Goal: Task Accomplishment & Management: Complete application form

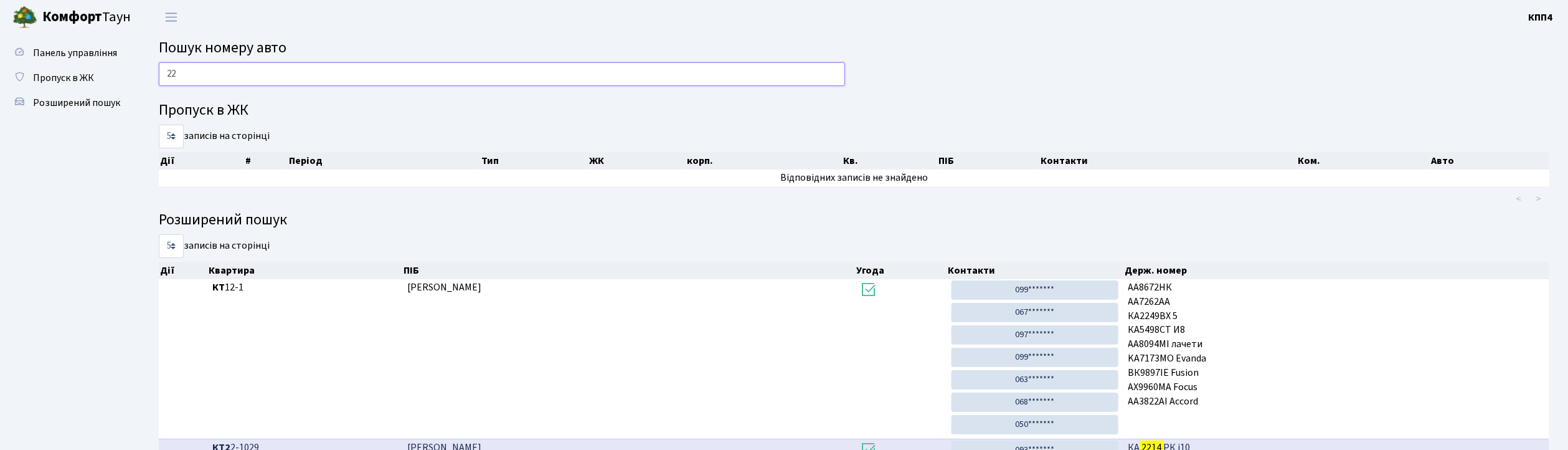
type input "2"
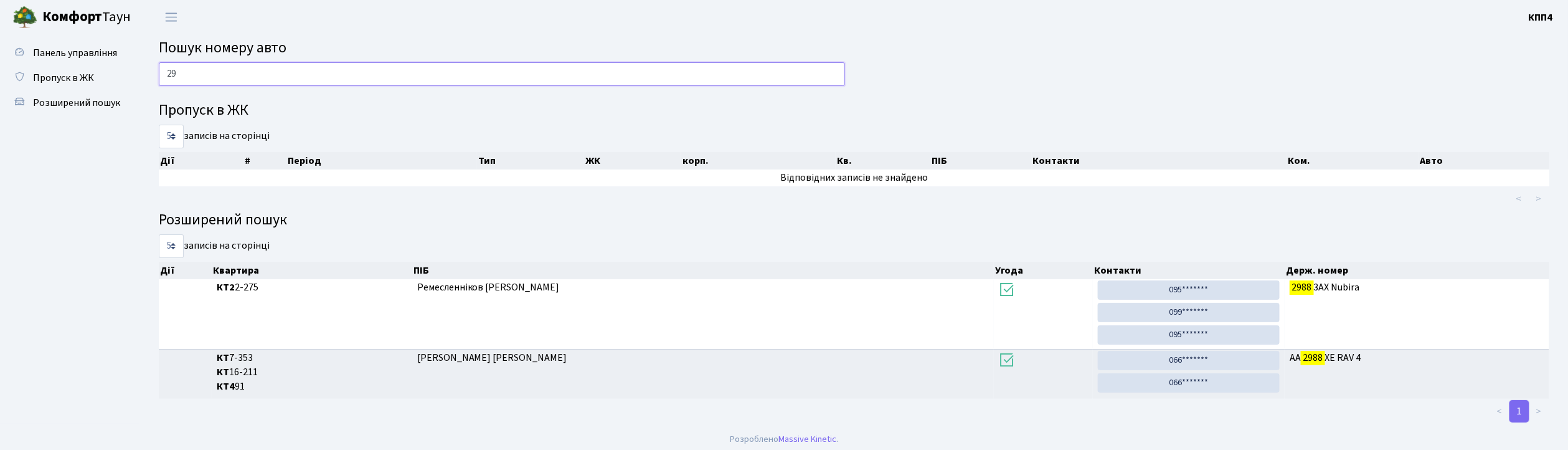
type input "2"
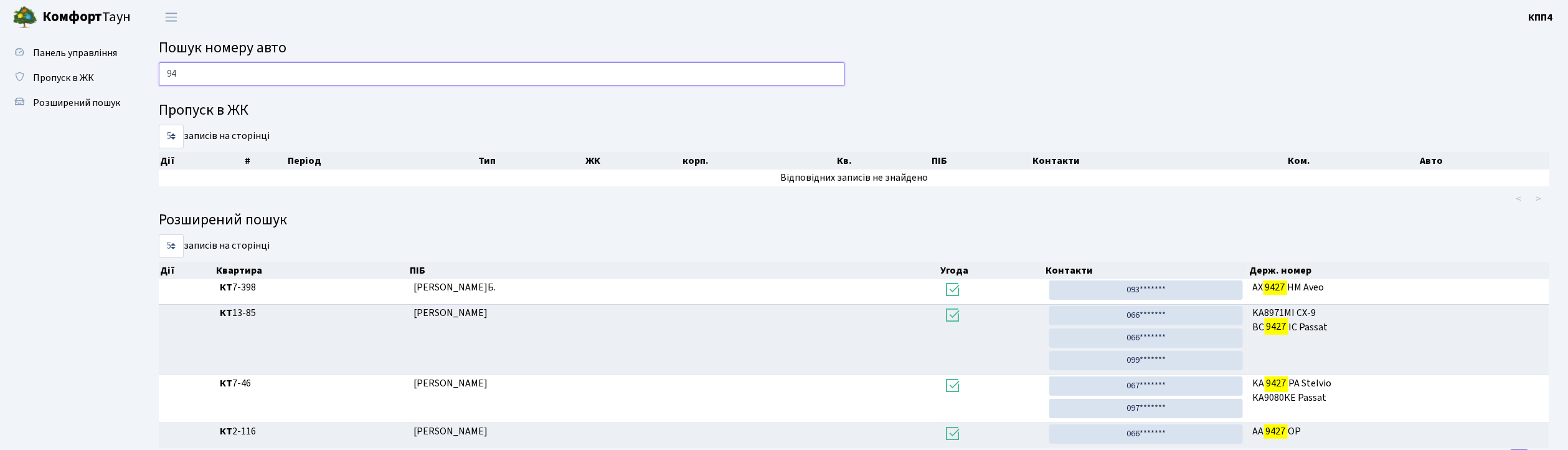
type input "9"
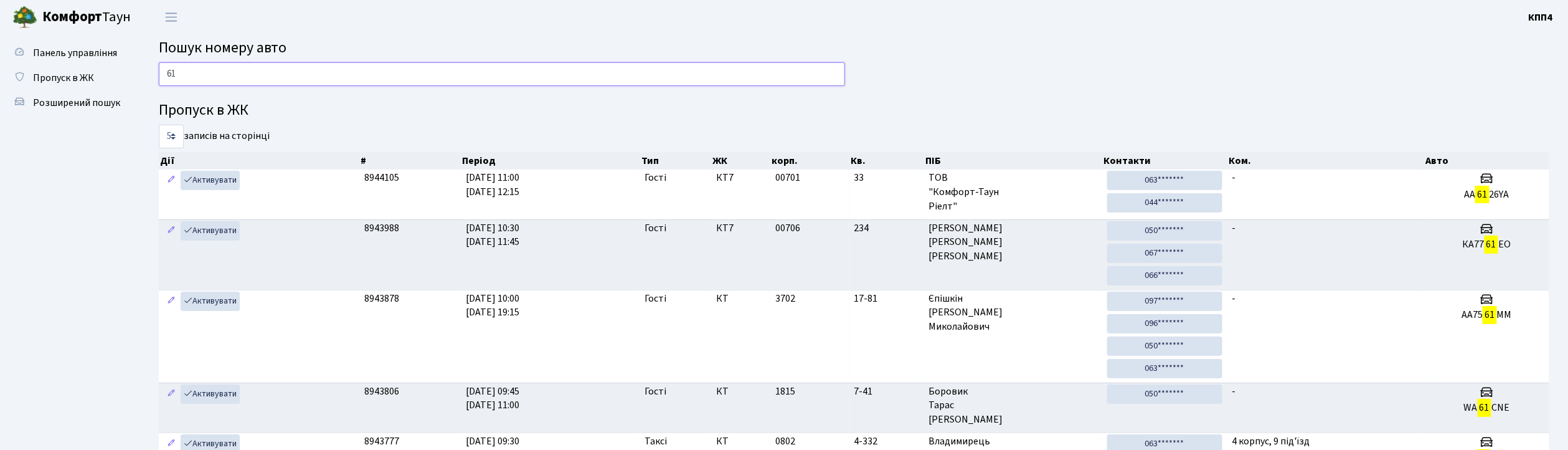
type input "6"
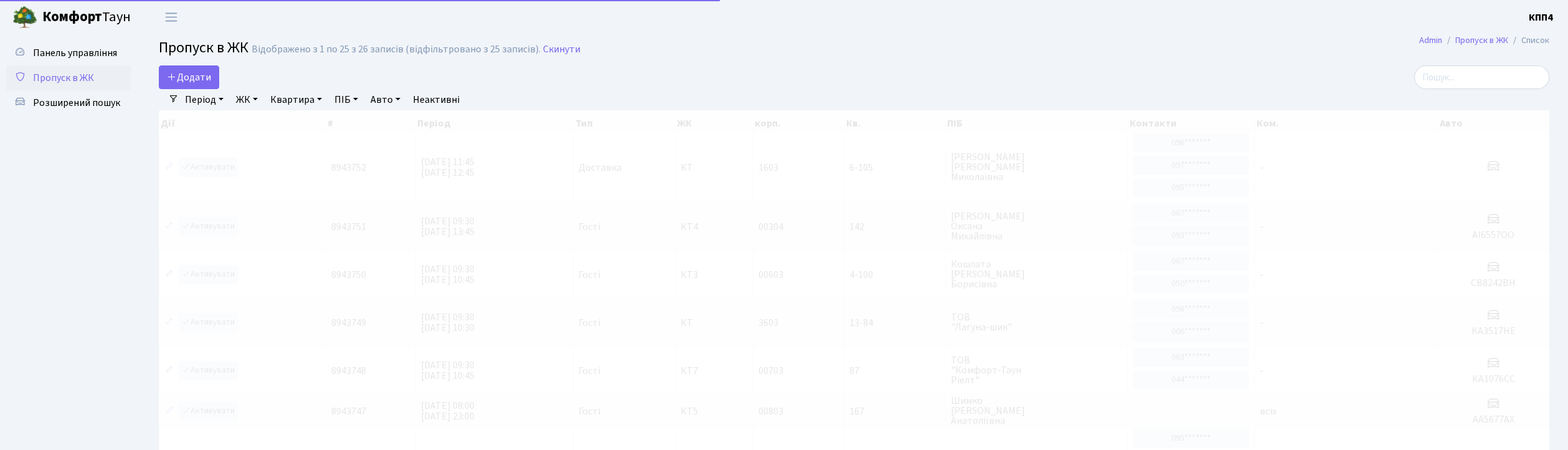
select select "25"
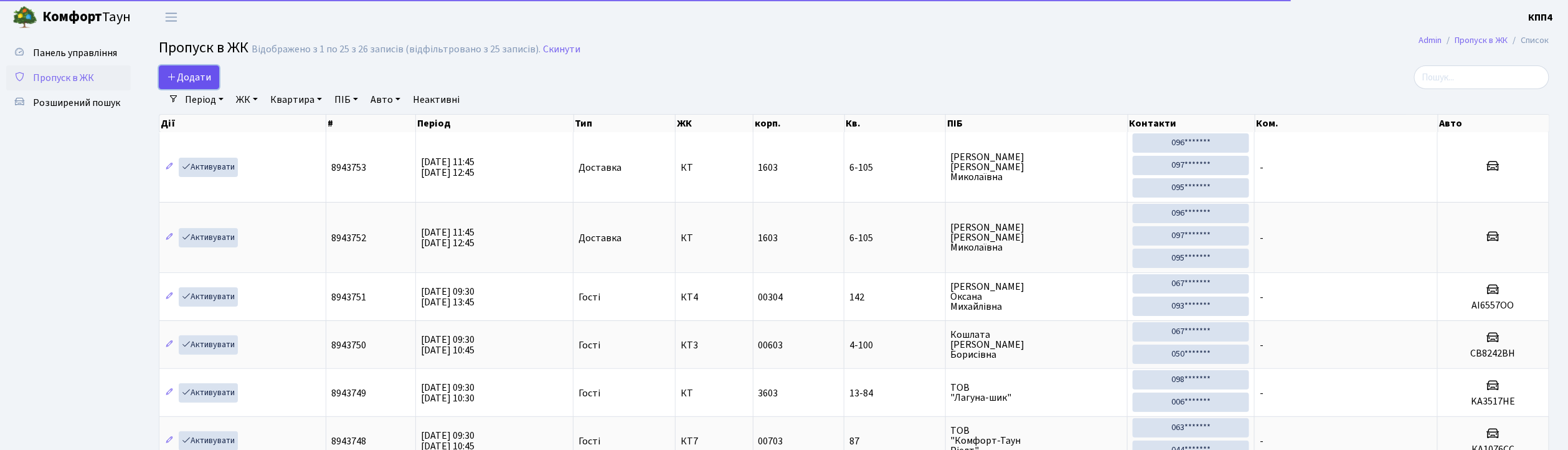
click at [197, 74] on span "Додати" at bounding box center [190, 77] width 45 height 14
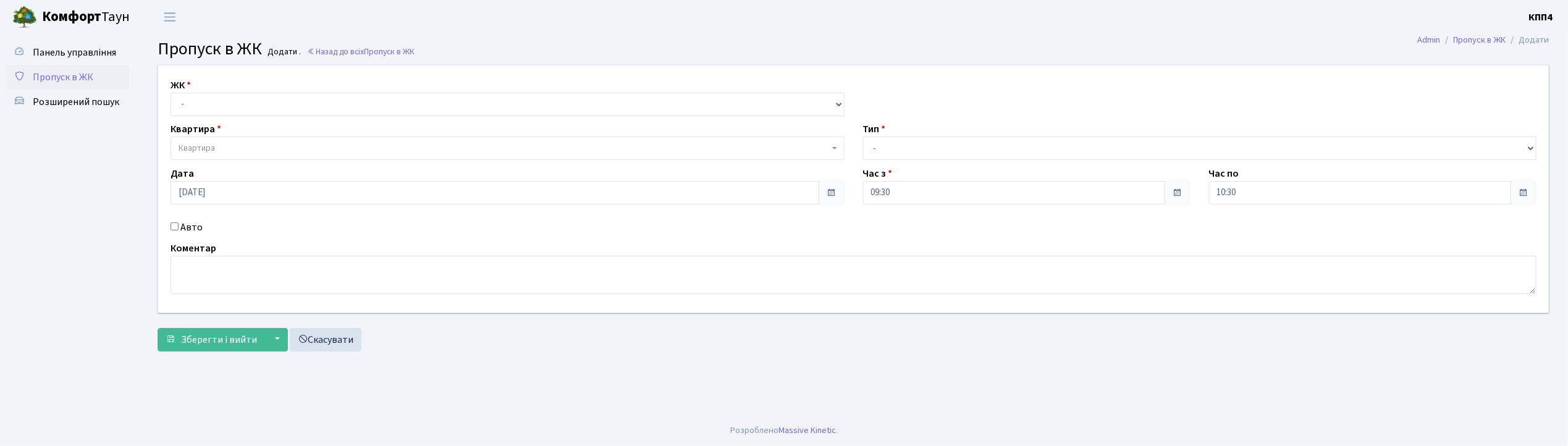
click at [176, 225] on input "Авто" at bounding box center [174, 226] width 8 height 8
checkbox input "true"
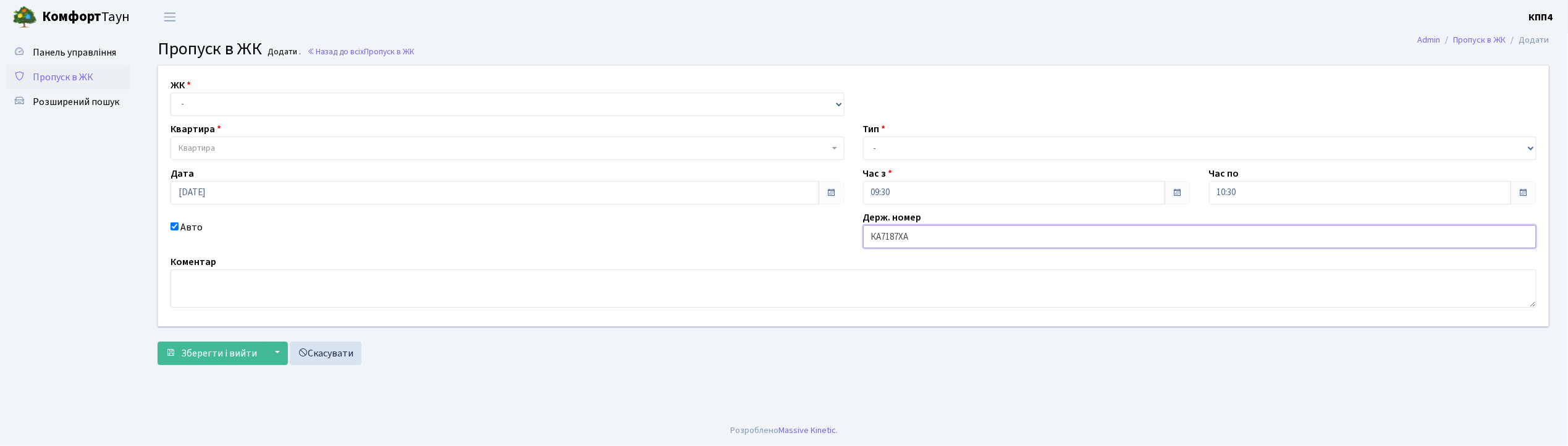
type input "КА7187ХА"
click at [222, 102] on select "- КТ, вул. Регенераторна, 4 КТ2, просп. [STREET_ADDRESS] [STREET_ADDRESS] [PERS…" at bounding box center [507, 103] width 674 height 23
select select "271"
click at [171, 92] on select "- КТ, вул. Регенераторна, 4 КТ2, просп. Соборності, 17 КТ3, вул. Березнева, 16 …" at bounding box center [507, 103] width 674 height 23
select select
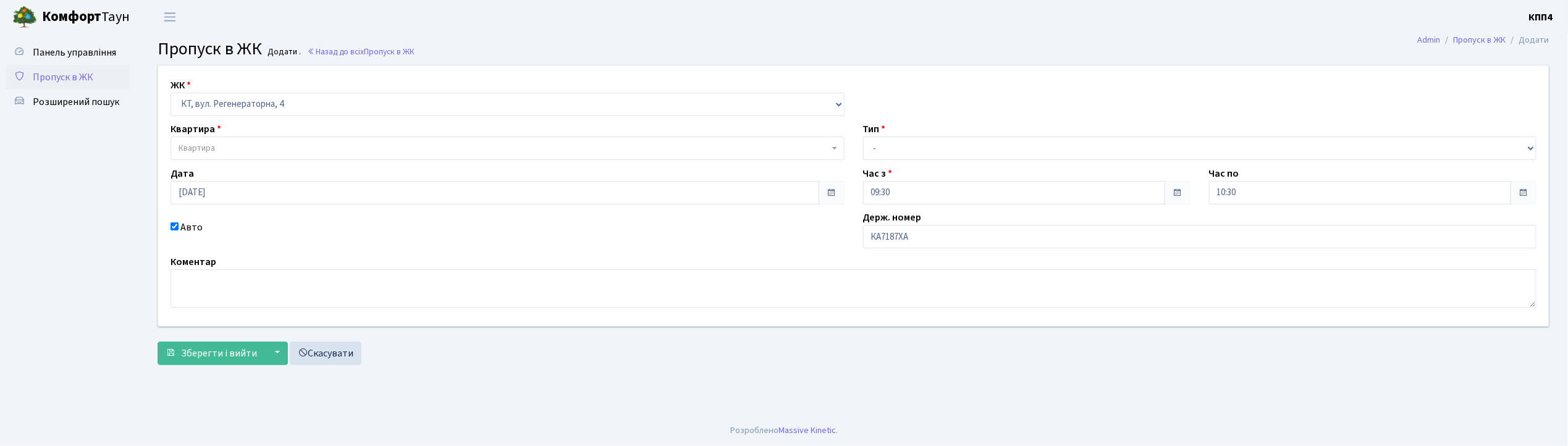
click at [210, 148] on span "Квартира" at bounding box center [197, 147] width 37 height 12
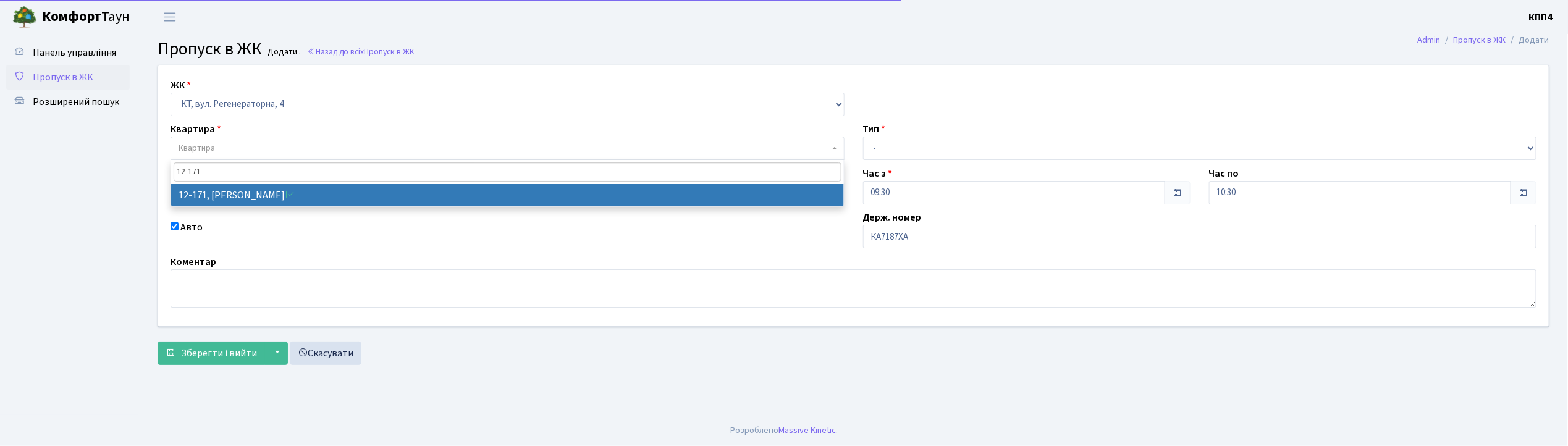
type input "12-171"
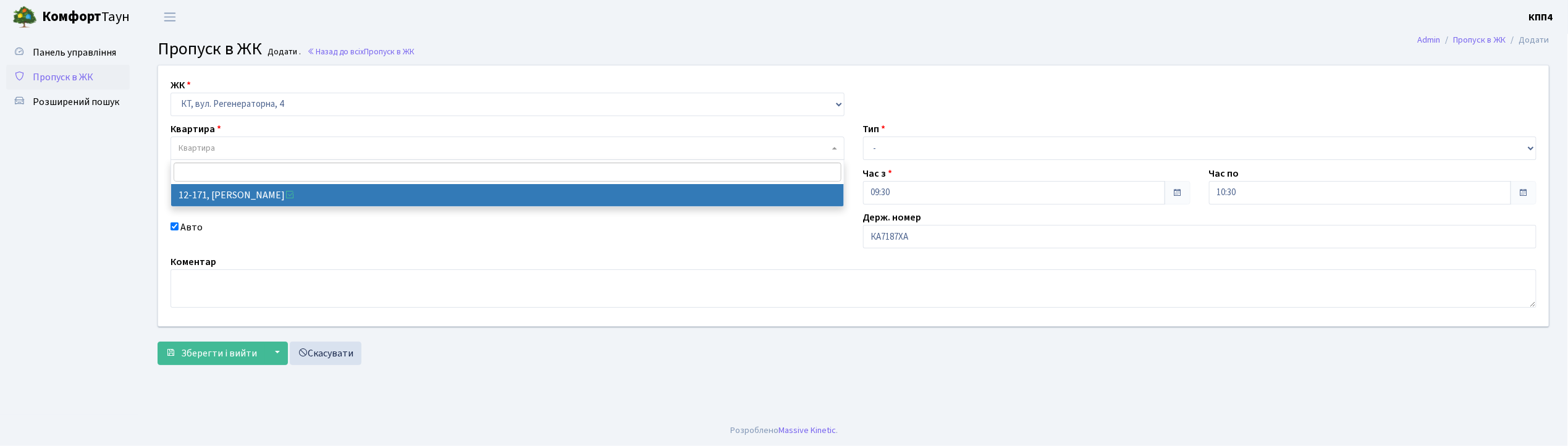
select select "7278"
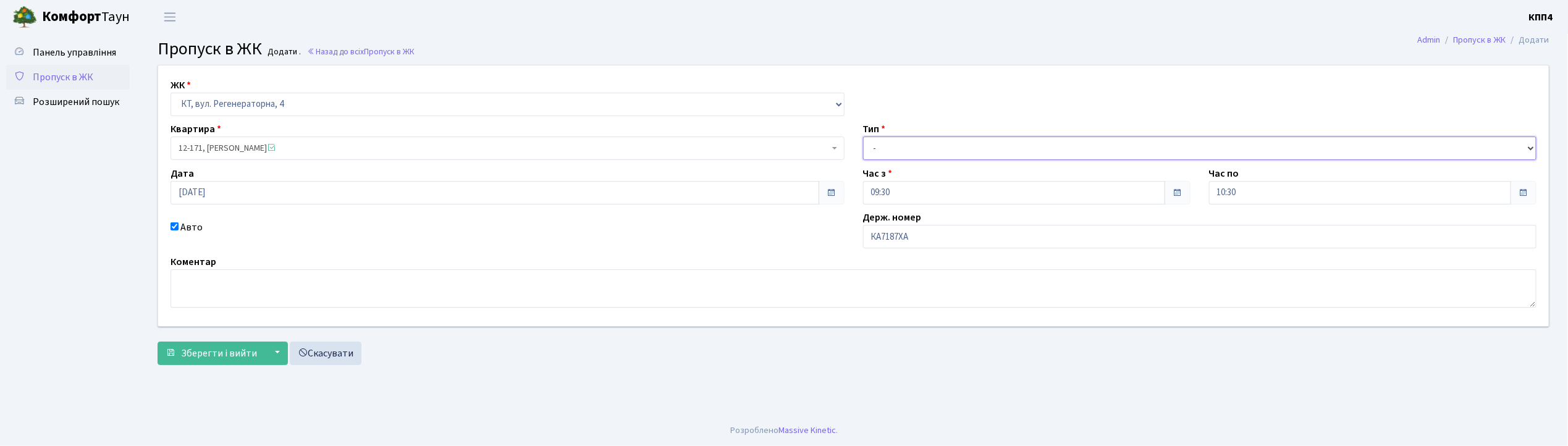
click at [925, 143] on select "- Доставка Таксі Гості Сервіс" at bounding box center [1200, 147] width 674 height 23
select select "2"
click at [863, 136] on select "- Доставка Таксі Гості Сервіс" at bounding box center [1200, 147] width 674 height 23
click at [235, 357] on span "Зберегти і вийти" at bounding box center [219, 353] width 76 height 14
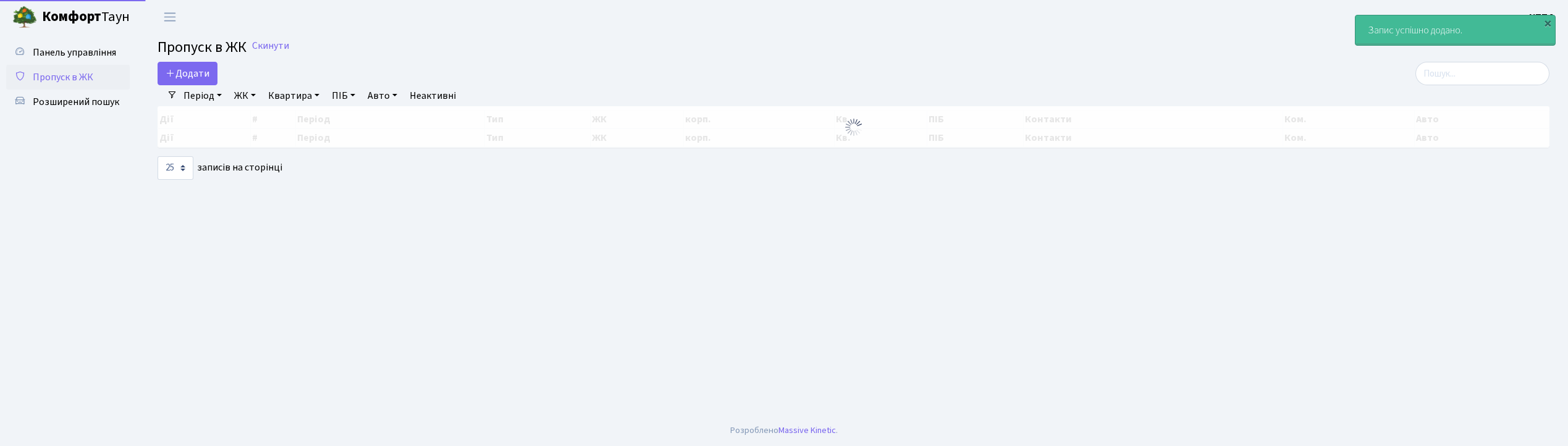
select select "25"
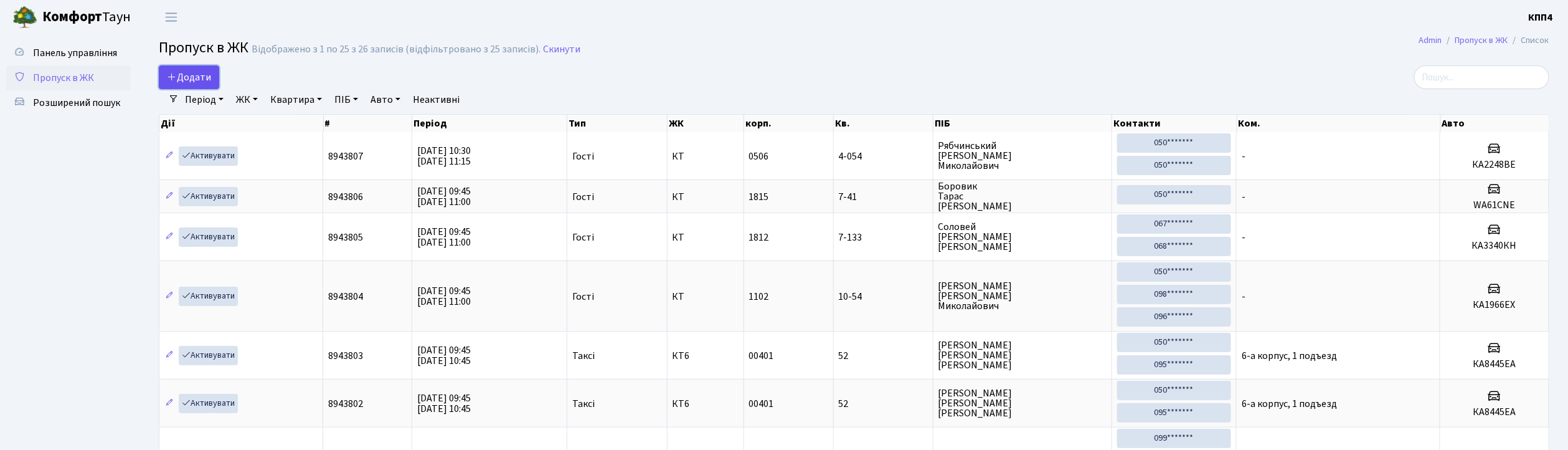
click at [202, 78] on span "Додати" at bounding box center [190, 77] width 45 height 14
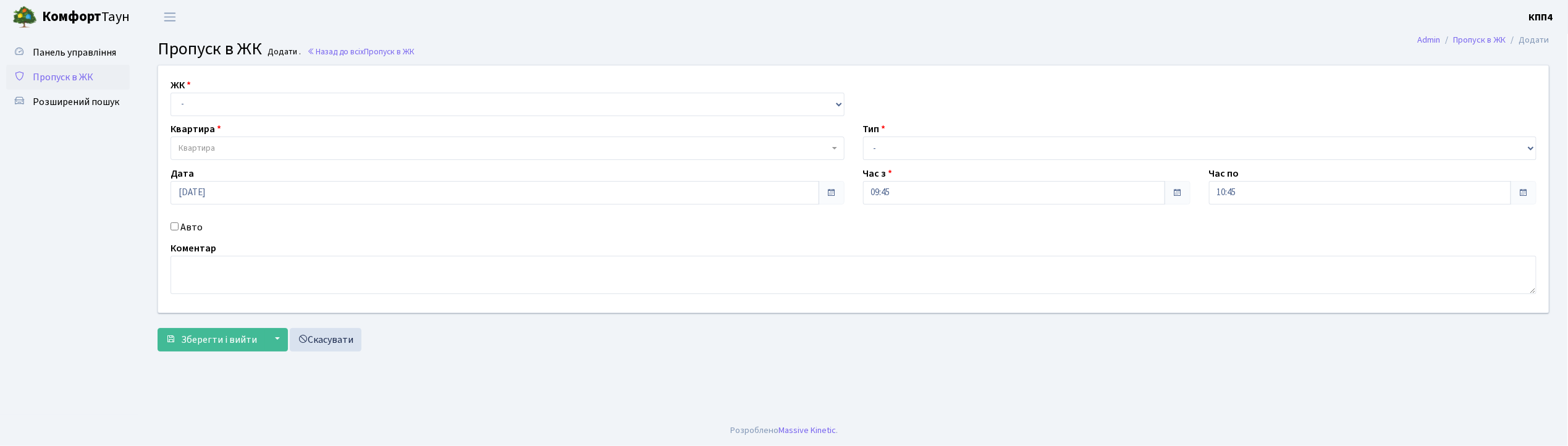
click at [173, 226] on input "Авто" at bounding box center [174, 226] width 8 height 8
checkbox input "true"
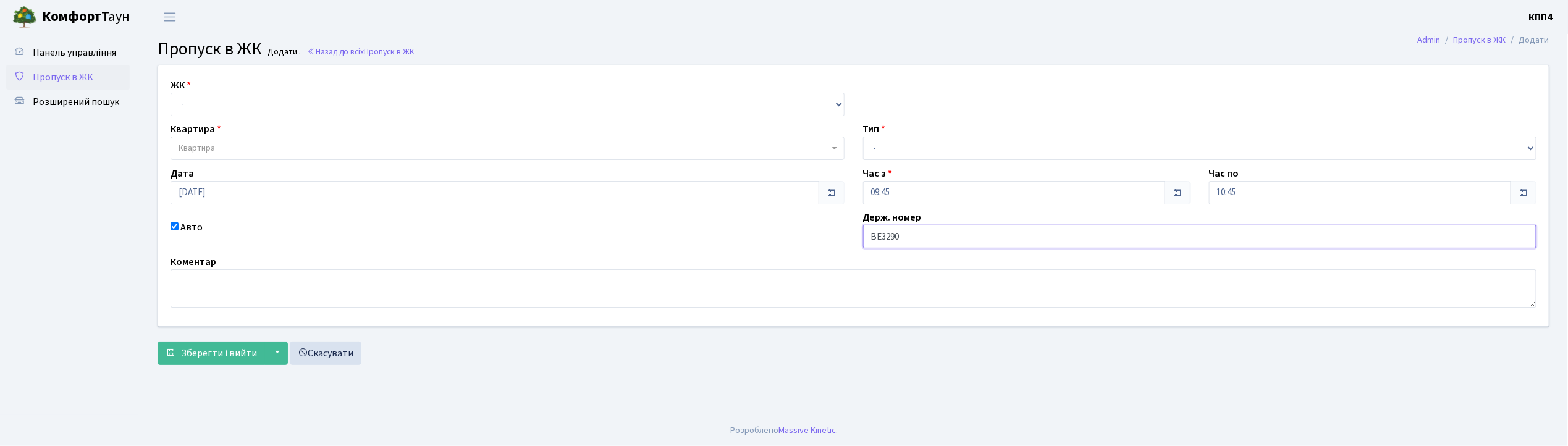
type input "ВЕ3290АО"
click at [184, 105] on select "- КТ, вул. Регенераторна, 4 КТ2, просп. Соборності, 17 КТ3, вул. Березнева, 16 …" at bounding box center [507, 103] width 674 height 23
select select "271"
click at [171, 92] on select "- КТ, вул. Регенераторна, 4 КТ2, просп. Соборності, 17 КТ3, вул. Березнева, 16 …" at bounding box center [507, 103] width 674 height 23
select select
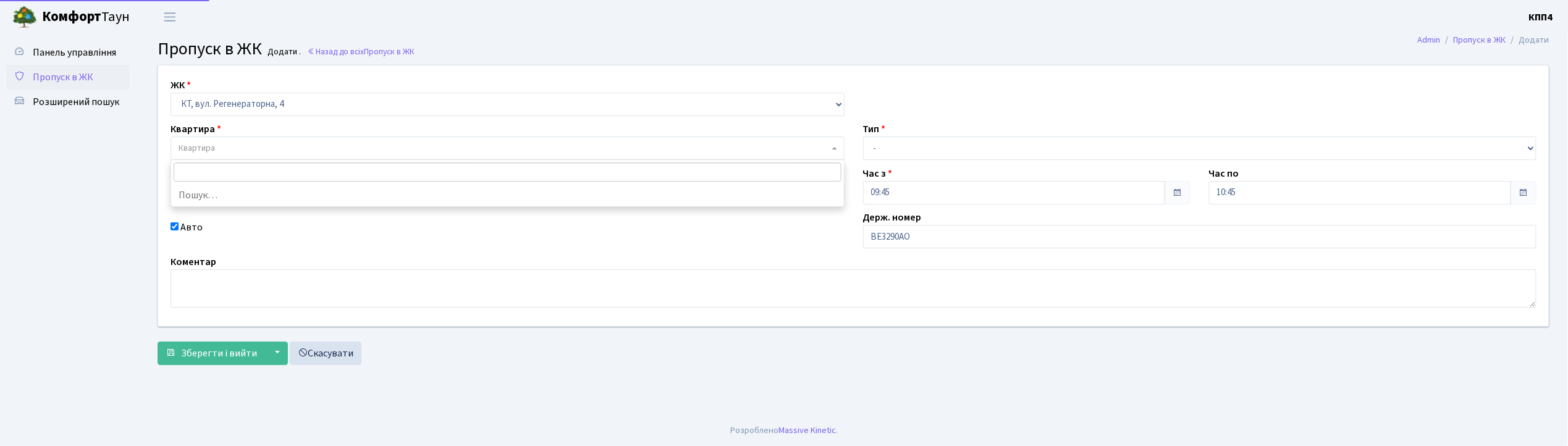
click at [205, 148] on span "Квартира" at bounding box center [197, 147] width 37 height 12
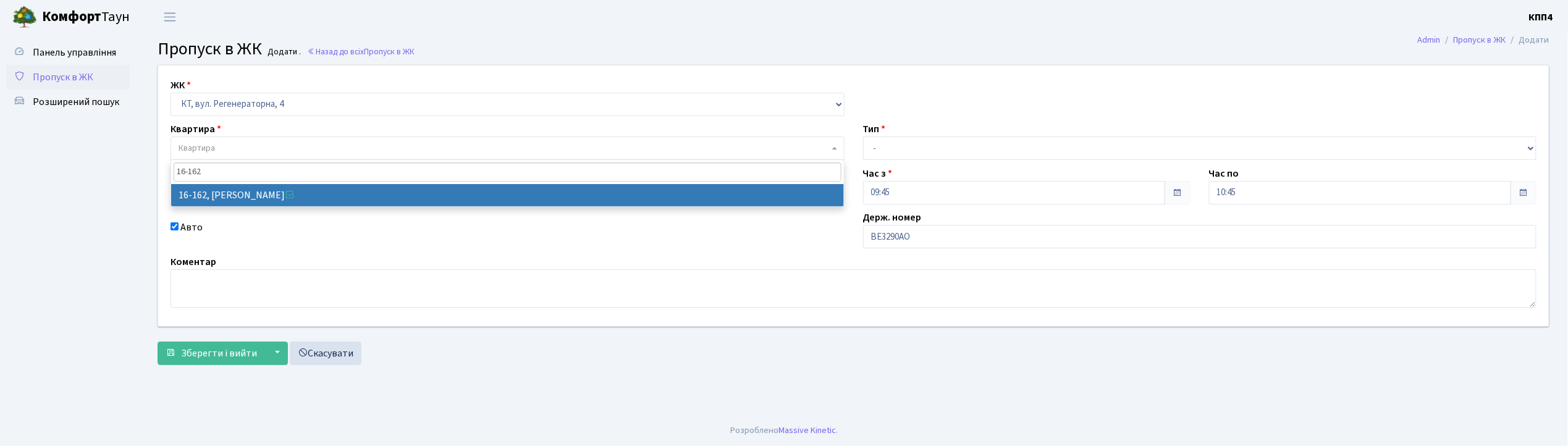
type input "16-162"
select select "8723"
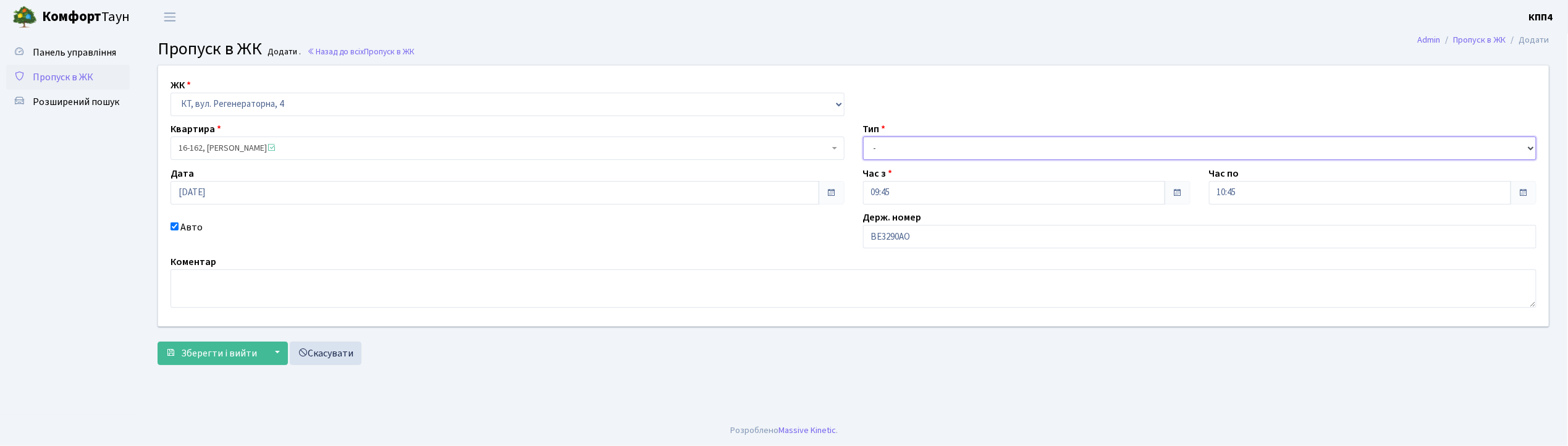
click at [890, 147] on select "- Доставка Таксі Гості Сервіс" at bounding box center [1200, 147] width 674 height 23
select select "3"
click at [863, 136] on select "- Доставка Таксі Гості Сервіс" at bounding box center [1200, 147] width 674 height 23
click at [225, 288] on textarea at bounding box center [853, 288] width 1366 height 39
type textarea "НА ЦІЛИЙ ДЕНЬ"
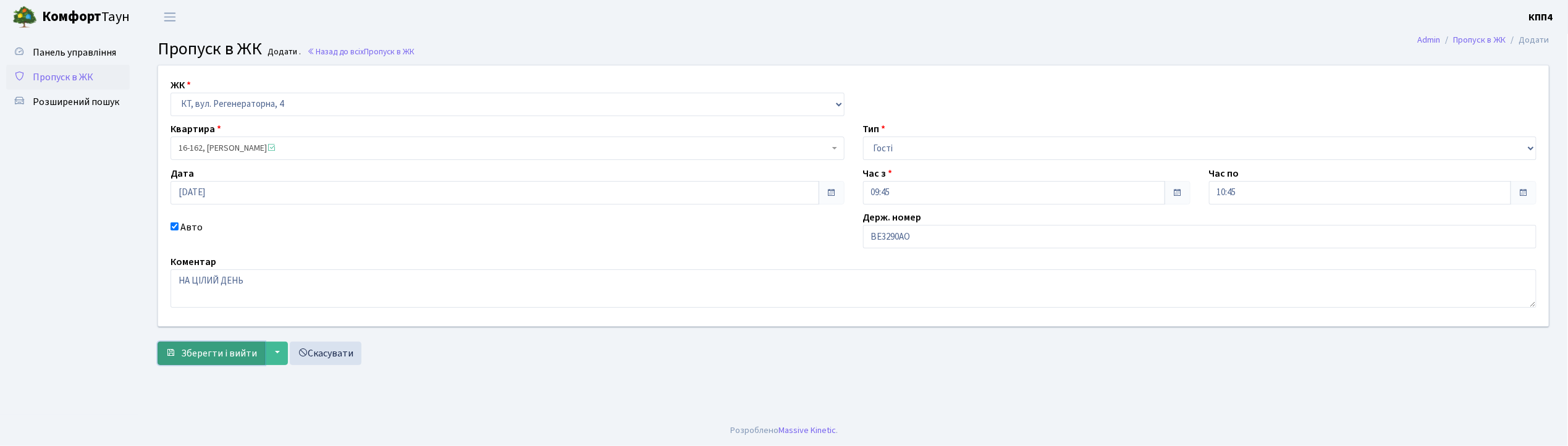
click at [214, 355] on span "Зберегти і вийти" at bounding box center [219, 353] width 76 height 14
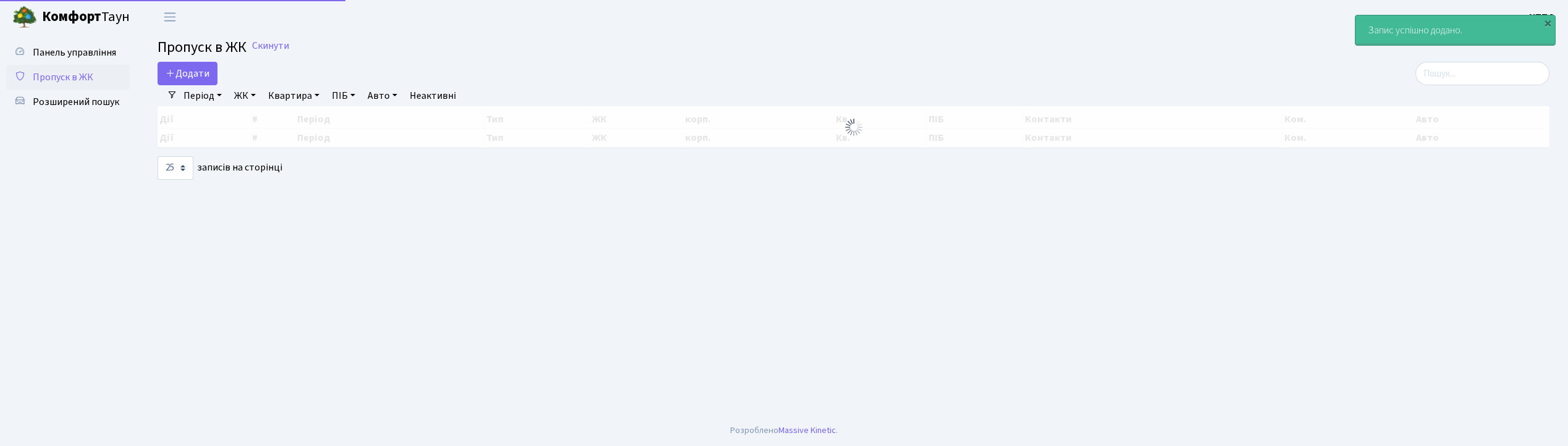
select select "25"
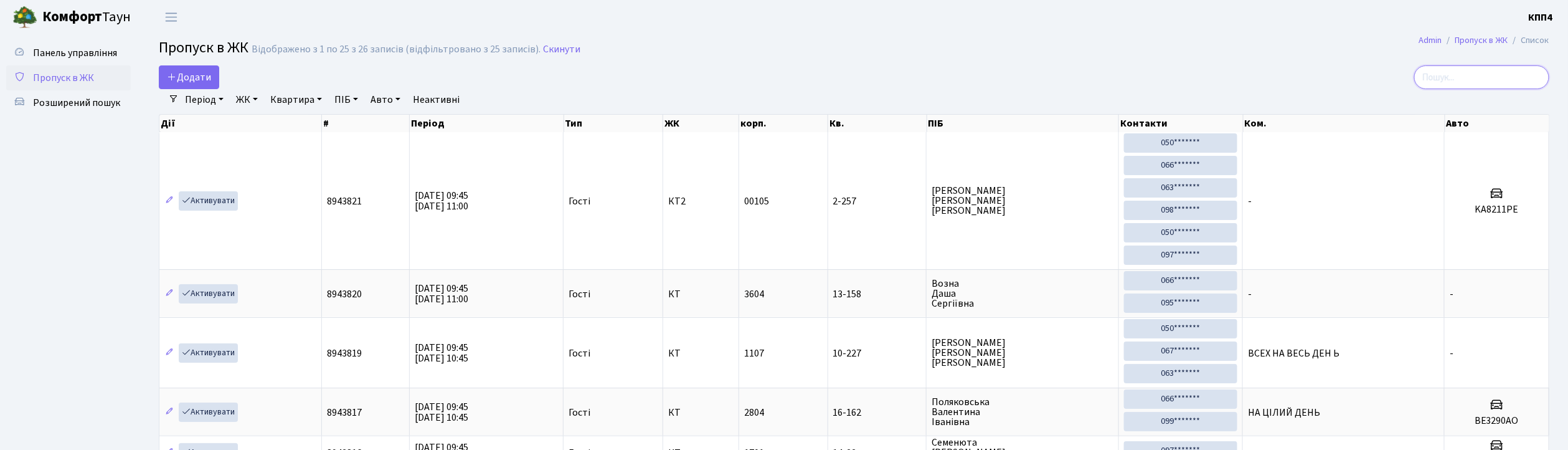
click at [1455, 73] on input "search" at bounding box center [1481, 76] width 135 height 23
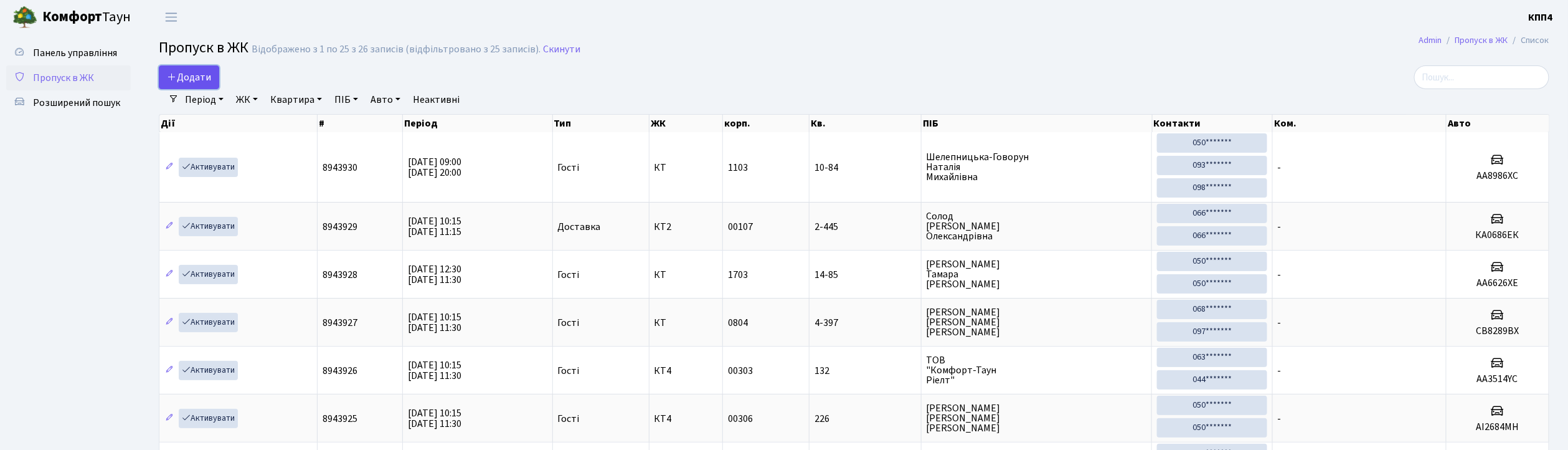
click at [216, 73] on link "Додати" at bounding box center [189, 76] width 60 height 23
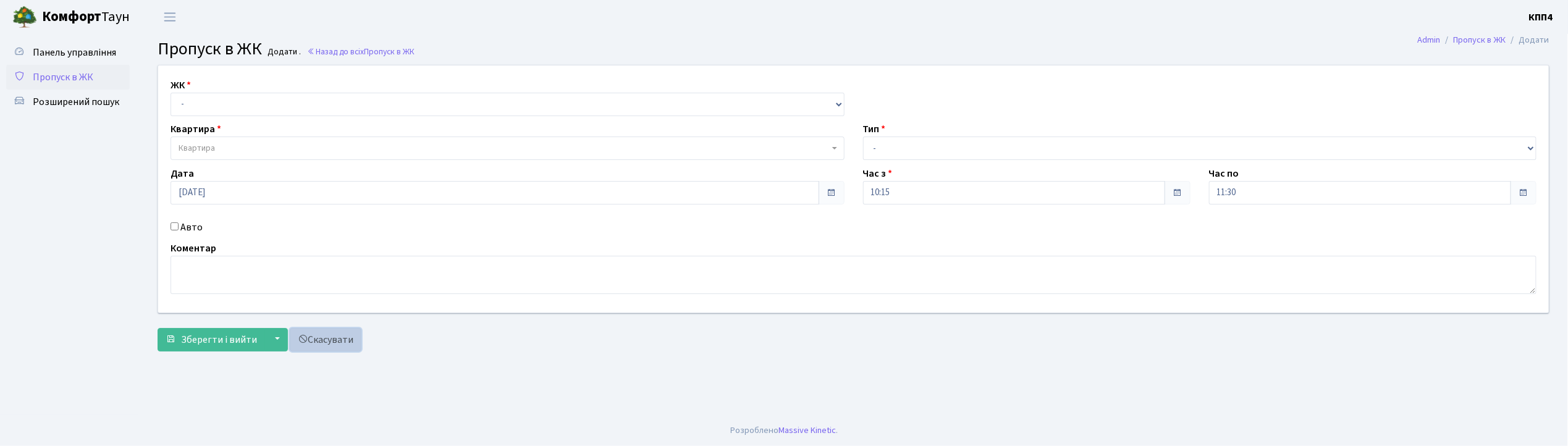
click at [332, 343] on link "Скасувати" at bounding box center [326, 339] width 72 height 23
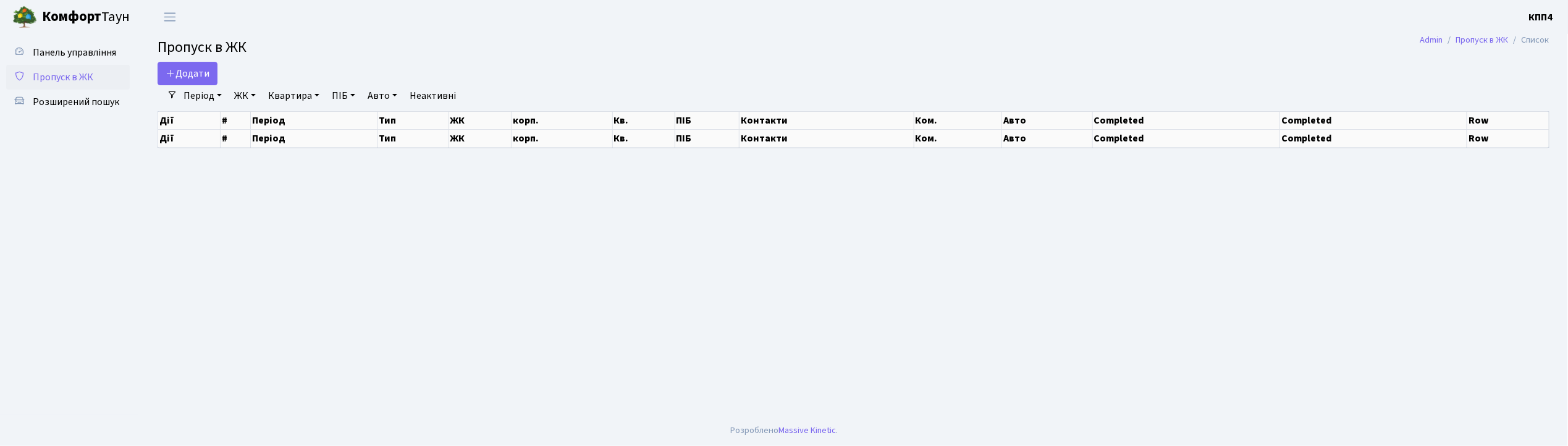
select select "25"
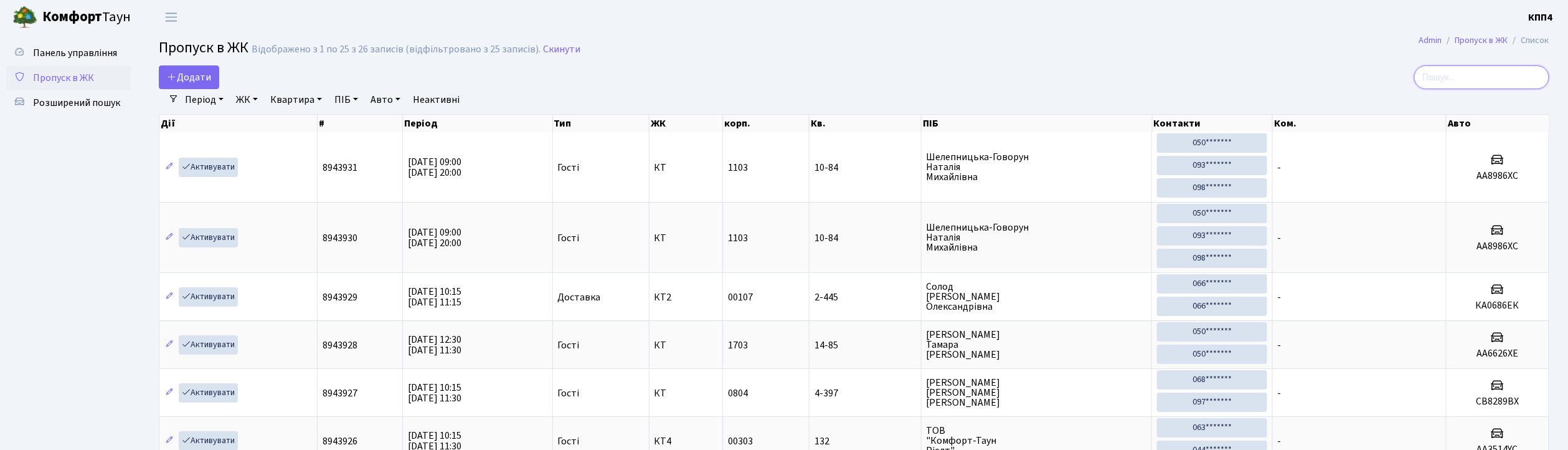
click at [1434, 78] on input "search" at bounding box center [1481, 76] width 135 height 23
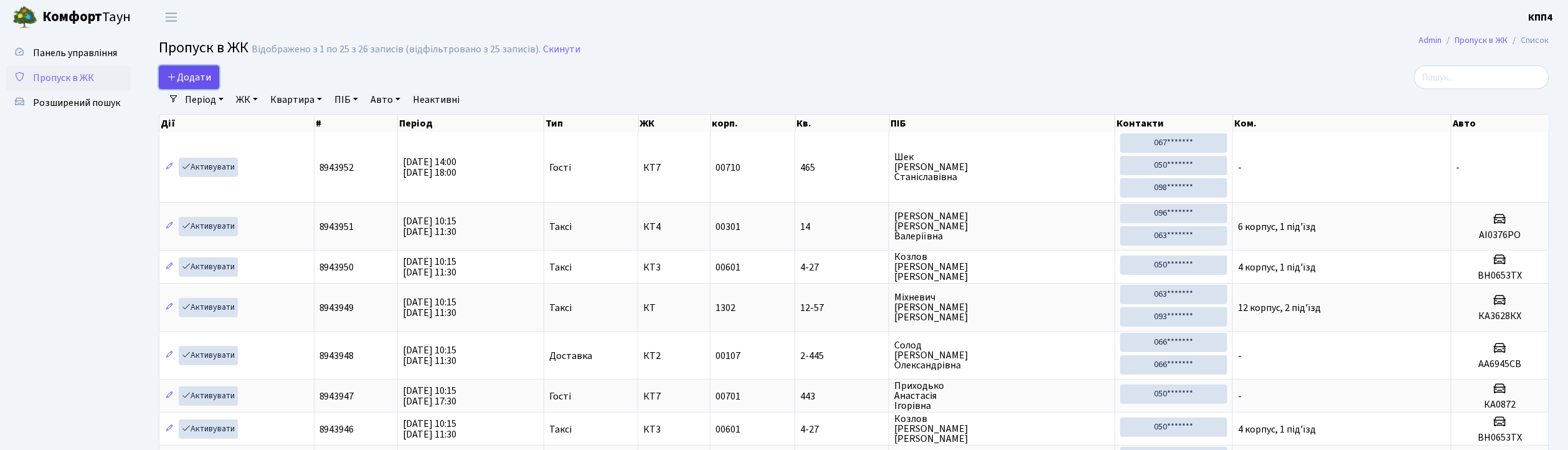
click at [200, 75] on span "Додати" at bounding box center [190, 77] width 45 height 14
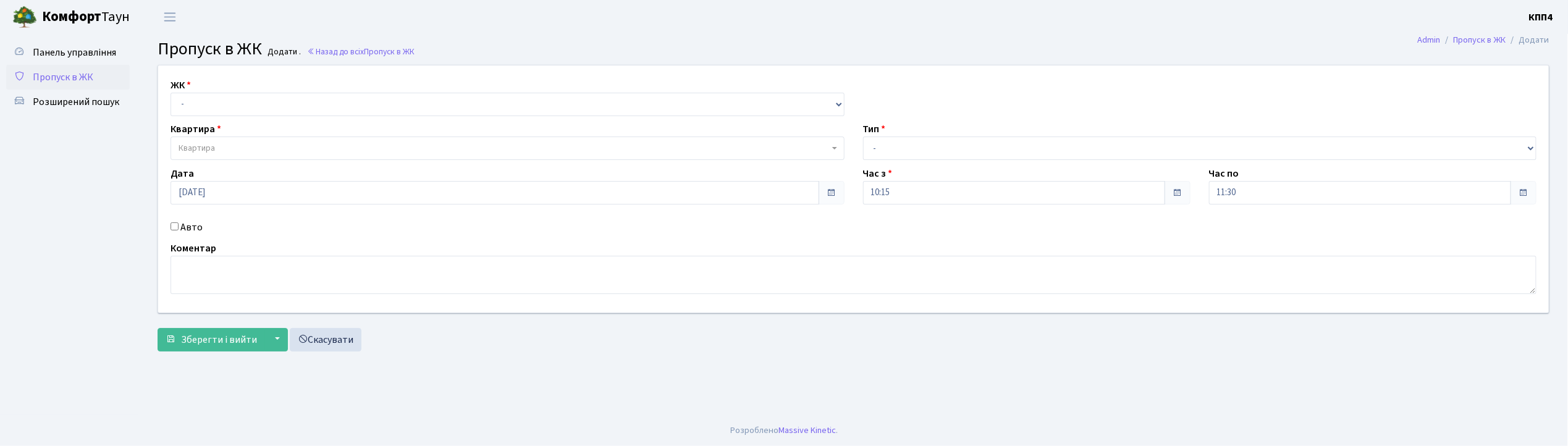
click at [173, 222] on input "Авто" at bounding box center [174, 226] width 8 height 8
checkbox input "true"
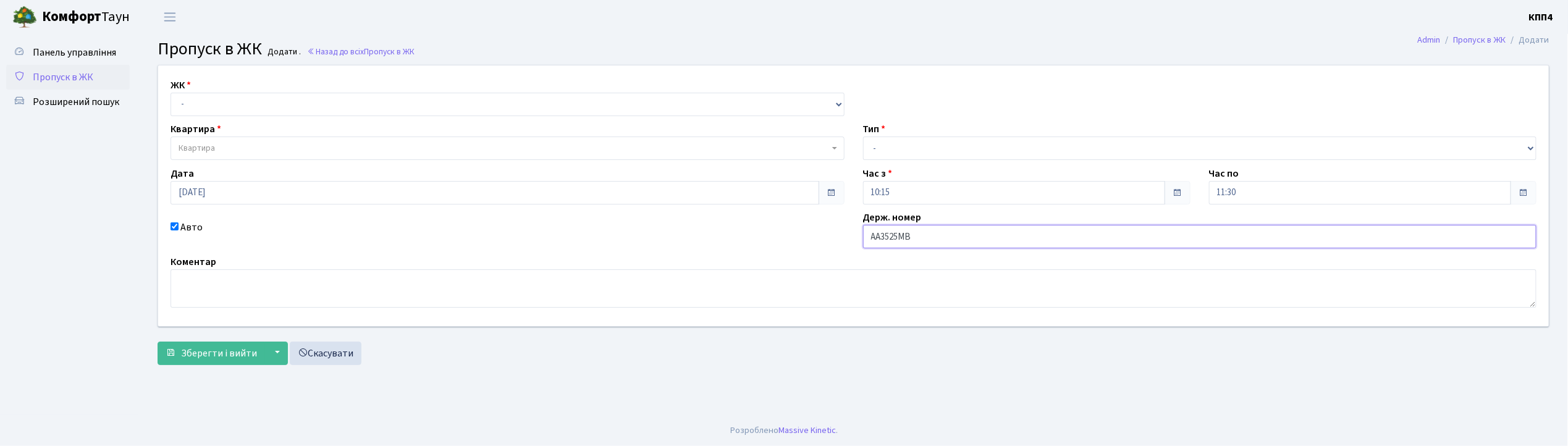
type input "АА3525МВ"
click at [188, 102] on select "- КТ, вул. Регенераторна, 4 КТ2, просп. Соборності, 17 КТ3, вул. Березнева, 16 …" at bounding box center [507, 103] width 674 height 23
select select "271"
click at [171, 92] on select "- КТ, вул. Регенераторна, 4 КТ2, просп. Соборності, 17 КТ3, вул. Березнева, 16 …" at bounding box center [507, 103] width 674 height 23
select select
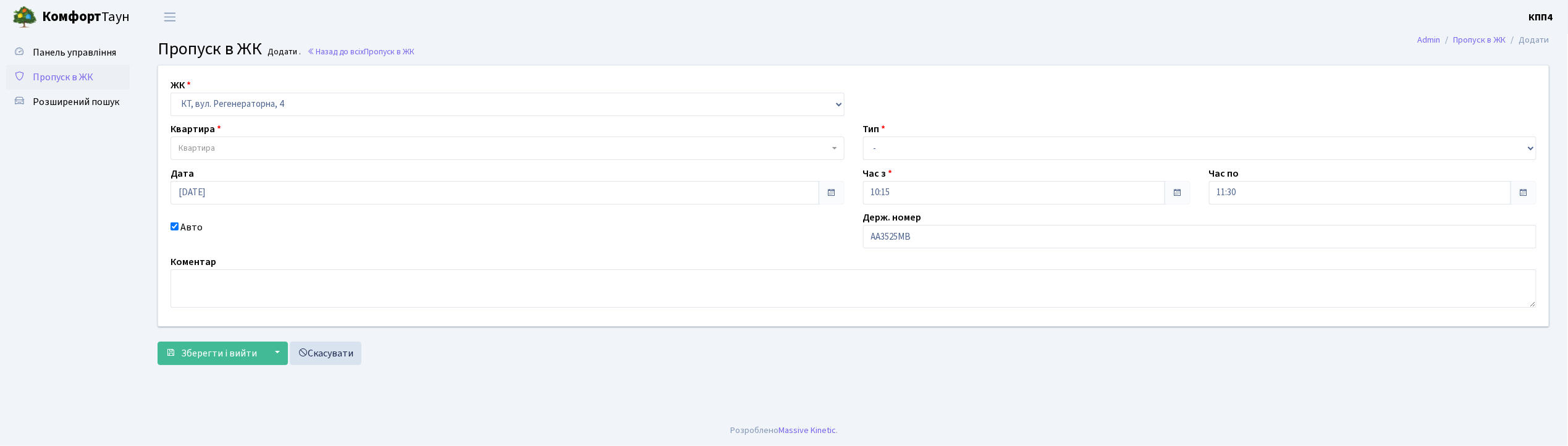
click at [196, 148] on span "Квартира" at bounding box center [197, 147] width 37 height 12
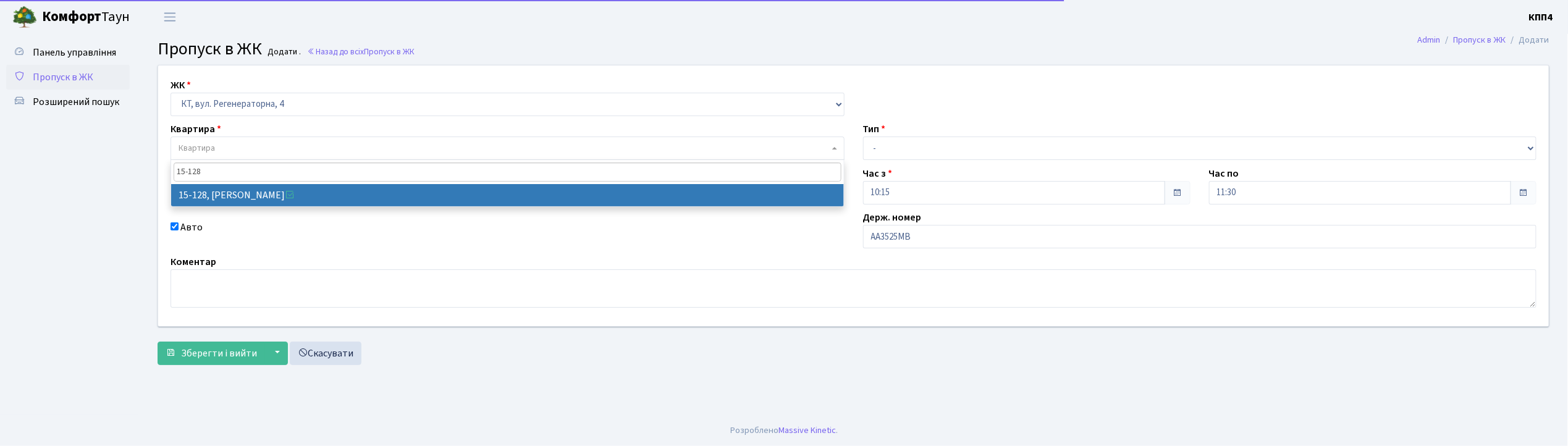
type input "15-128"
select select "8903"
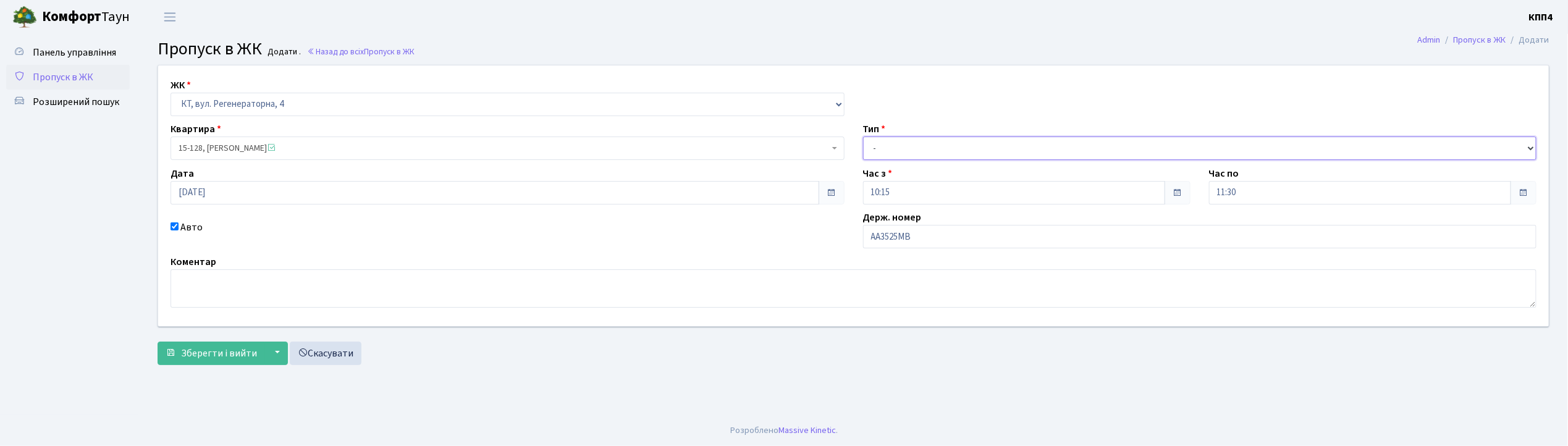
click at [893, 148] on select "- Доставка Таксі Гості Сервіс" at bounding box center [1200, 147] width 674 height 23
select select "2"
click at [863, 136] on select "- Доставка Таксі Гості Сервіс" at bounding box center [1200, 147] width 674 height 23
click at [184, 348] on span "Зберегти і вийти" at bounding box center [219, 353] width 76 height 14
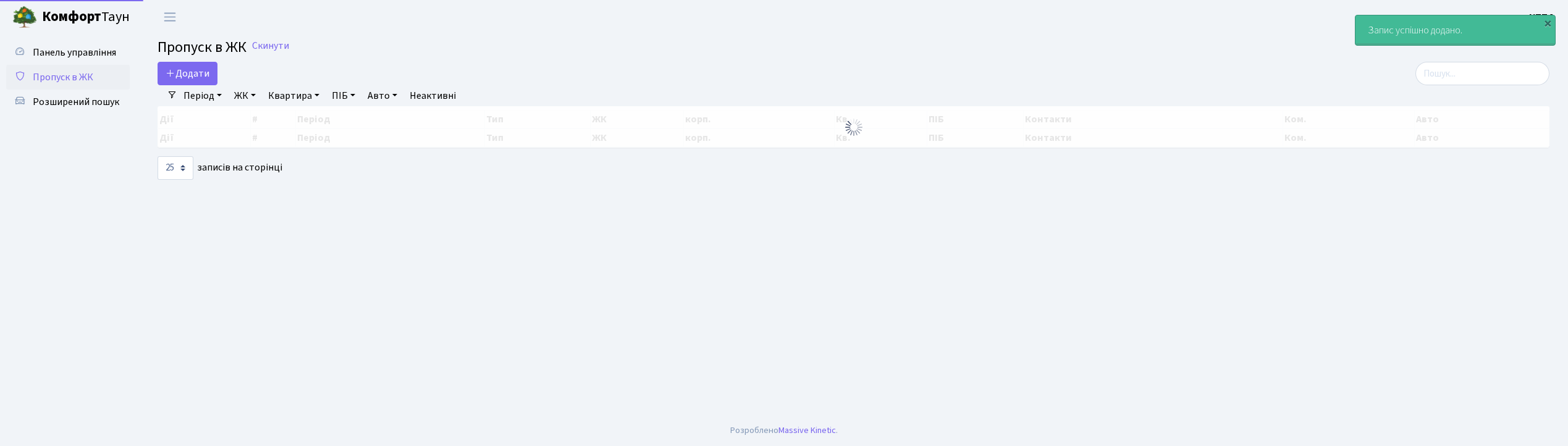
select select "25"
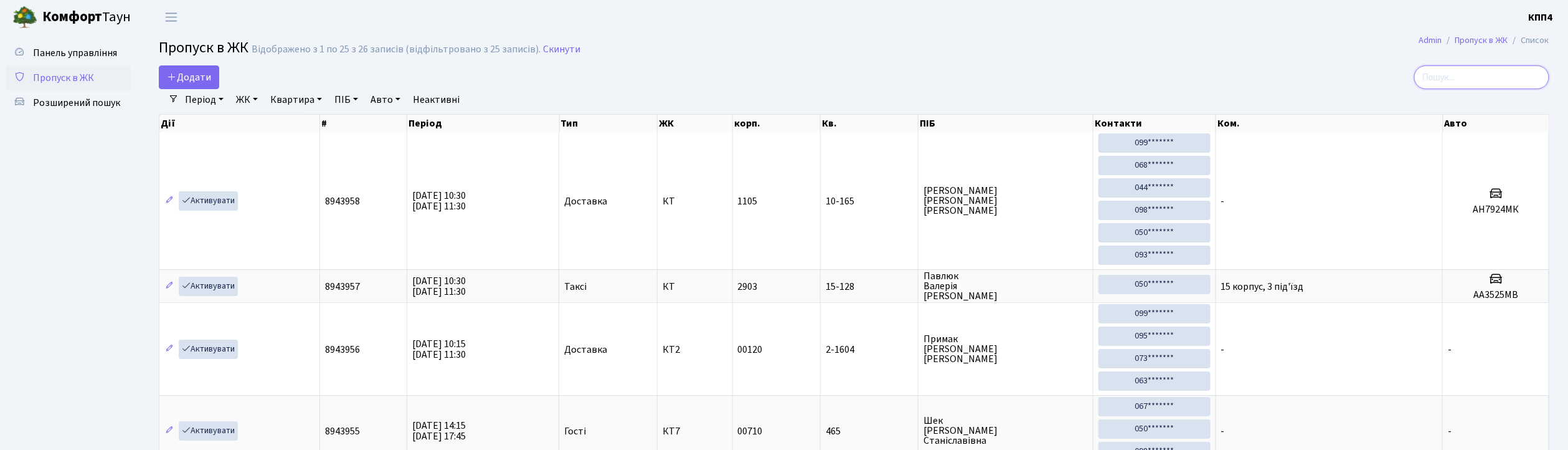
click at [1459, 74] on input "search" at bounding box center [1481, 76] width 135 height 23
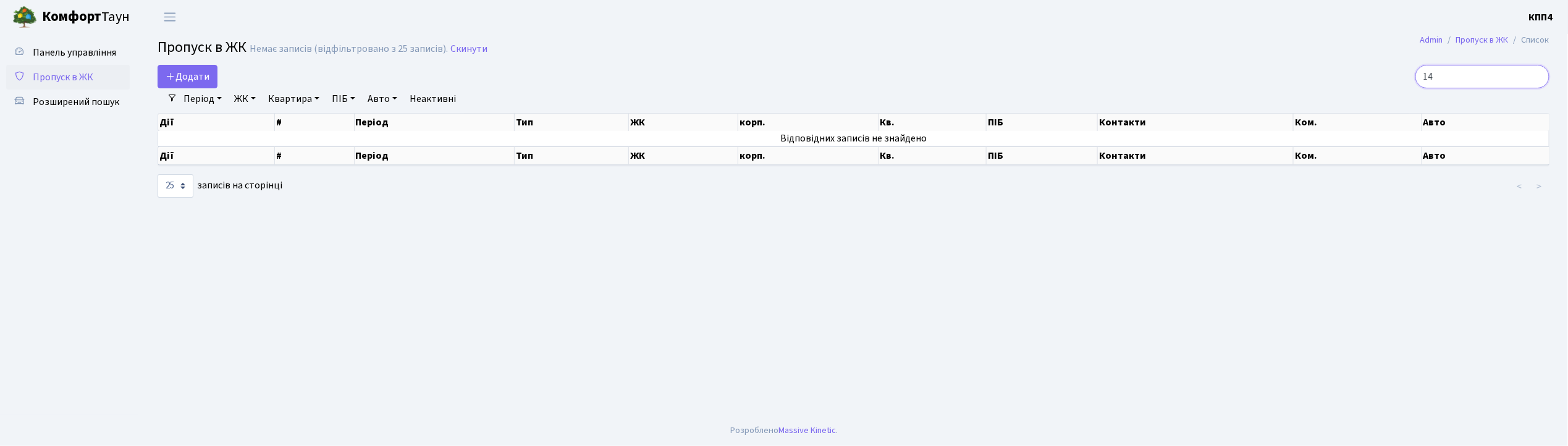
type input "1"
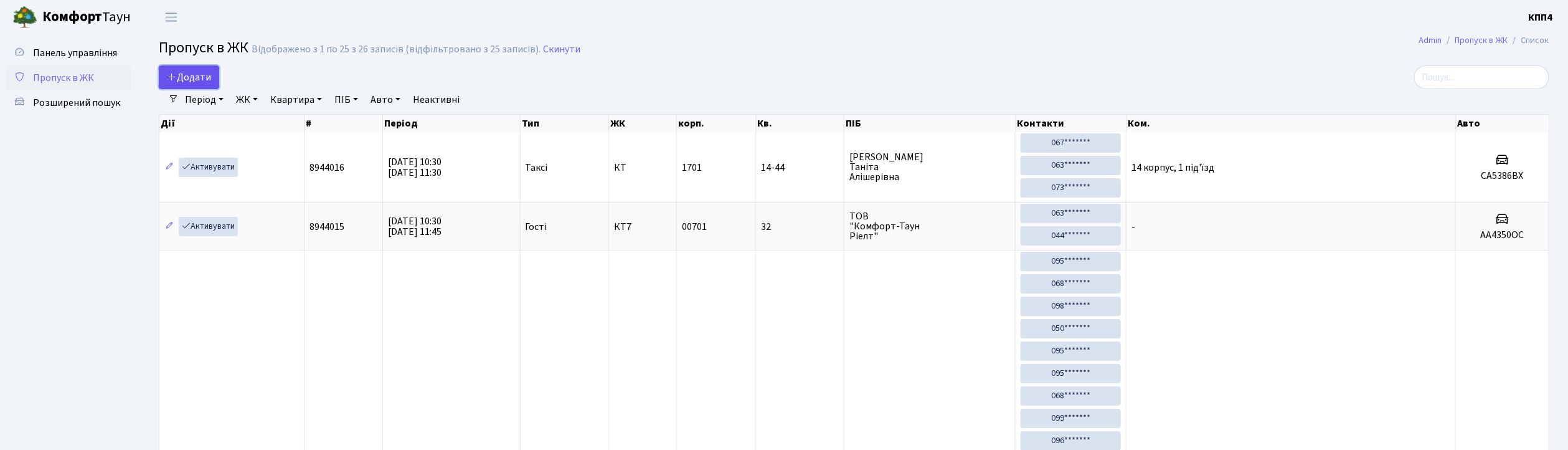
click at [183, 84] on span "Додати" at bounding box center [190, 77] width 45 height 14
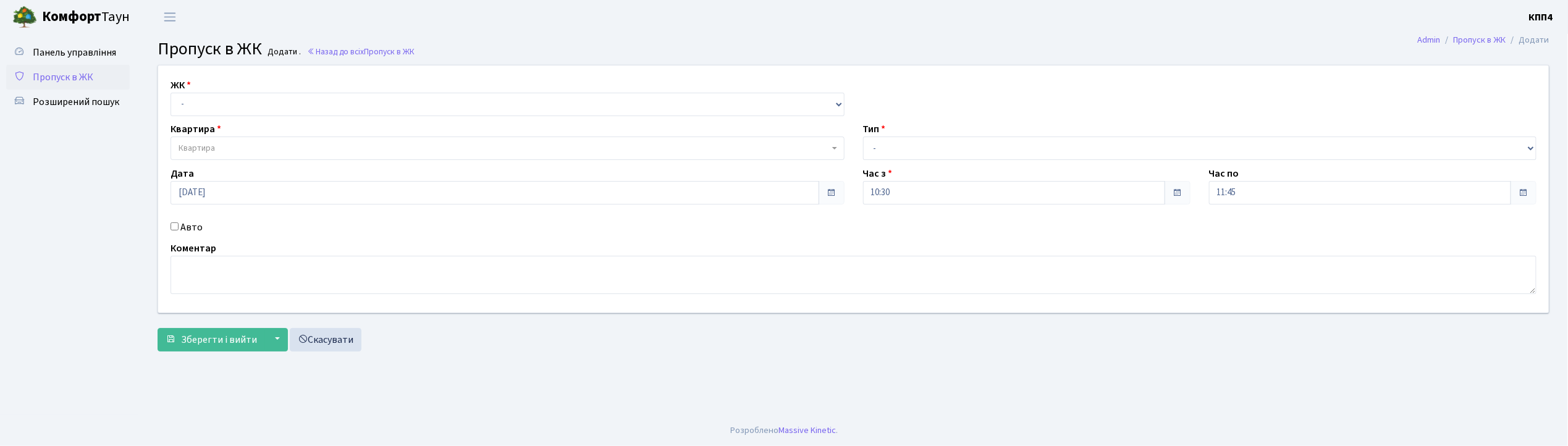
click at [175, 228] on input "Авто" at bounding box center [174, 226] width 8 height 8
checkbox input "true"
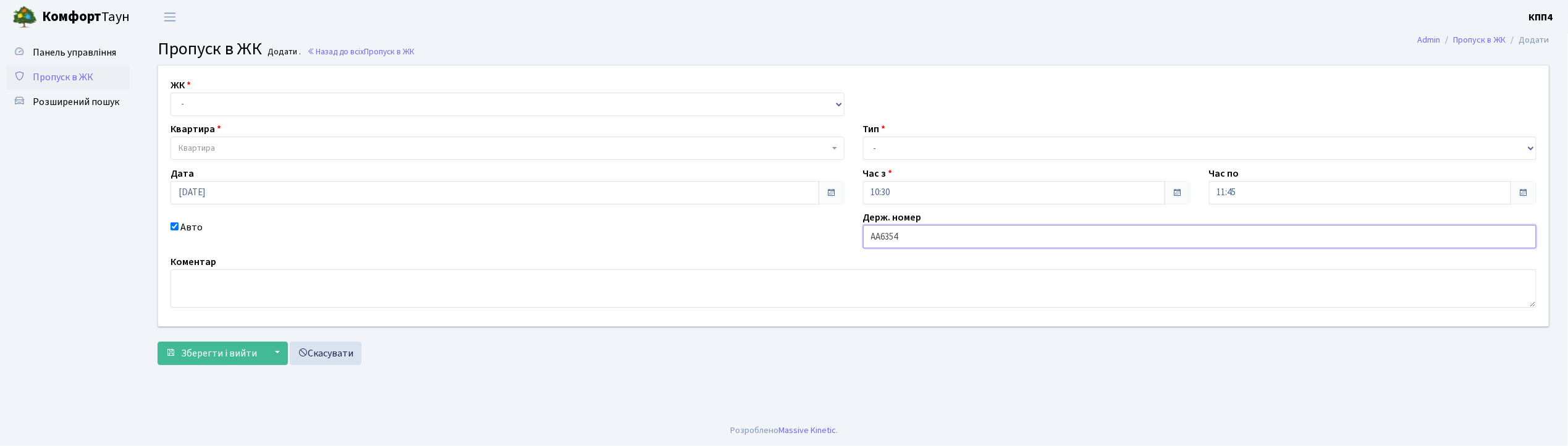
type input "АА6354ТО"
click at [228, 98] on select "- КТ, вул. Регенераторна, 4 КТ2, просп. [STREET_ADDRESS] [STREET_ADDRESS] [PERS…" at bounding box center [507, 103] width 674 height 23
select select "271"
click at [171, 92] on select "- КТ, вул. Регенераторна, 4 КТ2, просп. [STREET_ADDRESS] [STREET_ADDRESS] [PERS…" at bounding box center [507, 103] width 674 height 23
select select
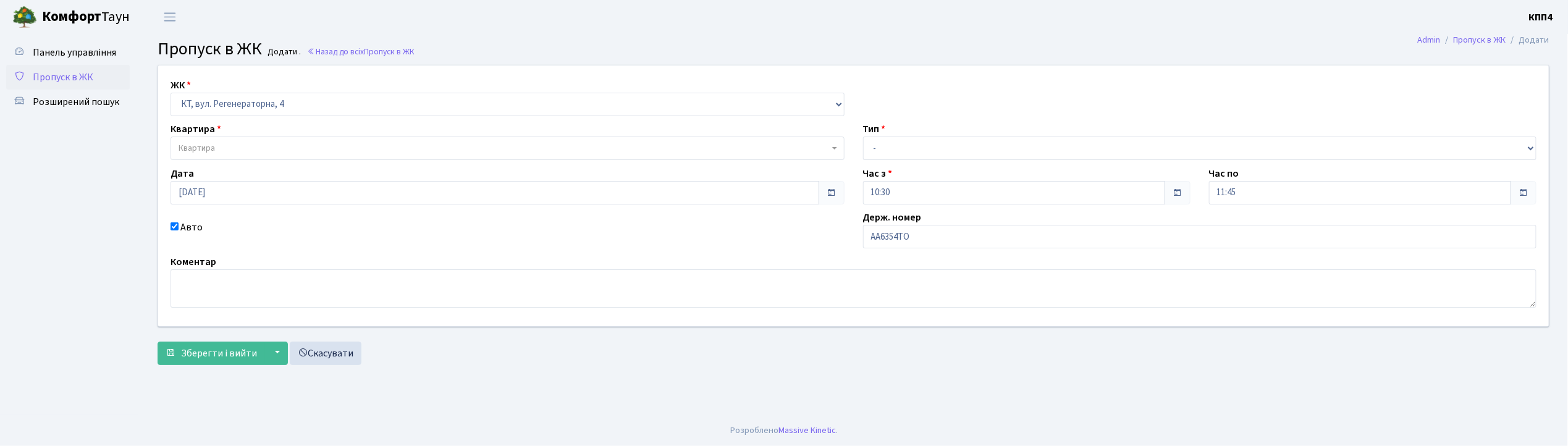
click at [223, 142] on span "Квартира" at bounding box center [504, 147] width 650 height 12
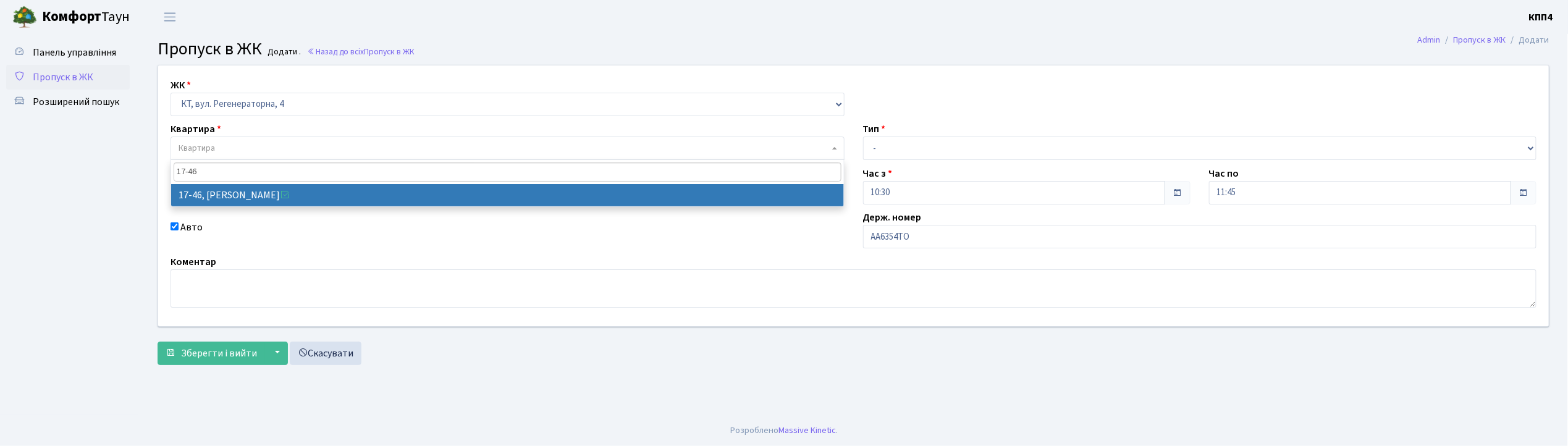
type input "17-46"
select select "9000"
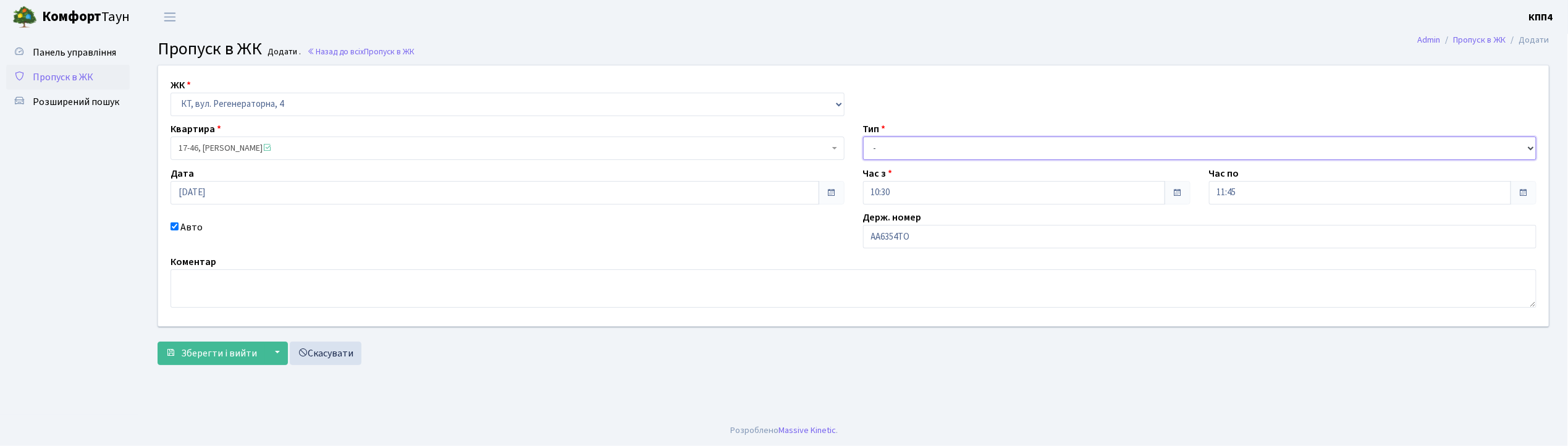
click at [869, 154] on select "- Доставка Таксі Гості Сервіс" at bounding box center [1200, 147] width 674 height 23
select select "1"
click at [863, 136] on select "- Доставка Таксі Гості Сервіс" at bounding box center [1200, 147] width 674 height 23
click at [235, 352] on span "Зберегти і вийти" at bounding box center [219, 353] width 76 height 14
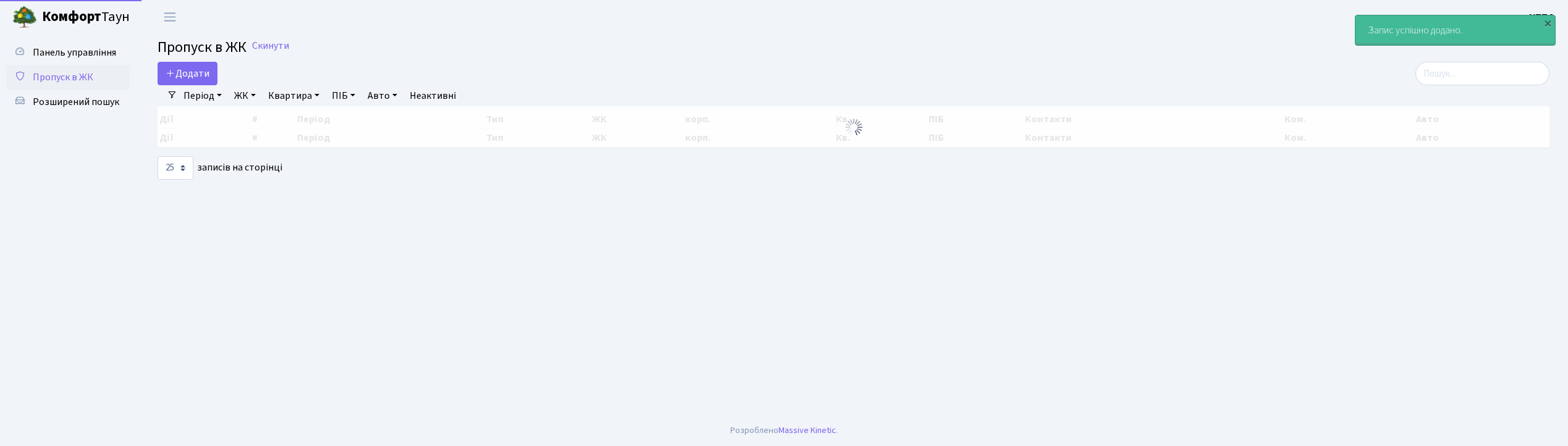
select select "25"
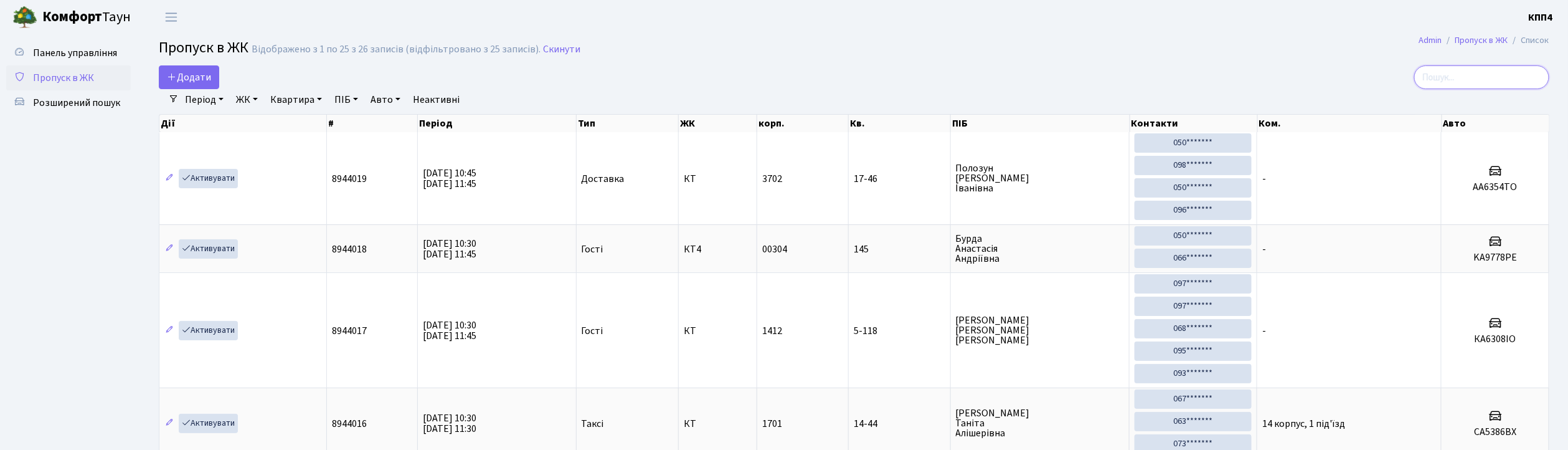
click at [1440, 78] on input "search" at bounding box center [1481, 76] width 135 height 23
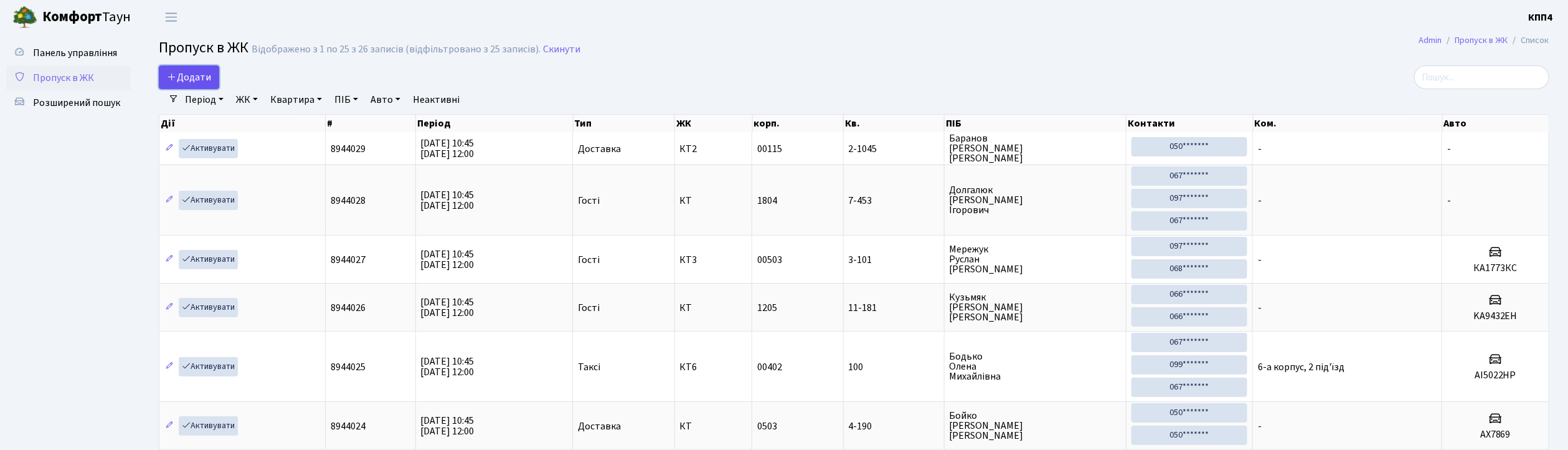
click at [197, 73] on span "Додати" at bounding box center [190, 77] width 45 height 14
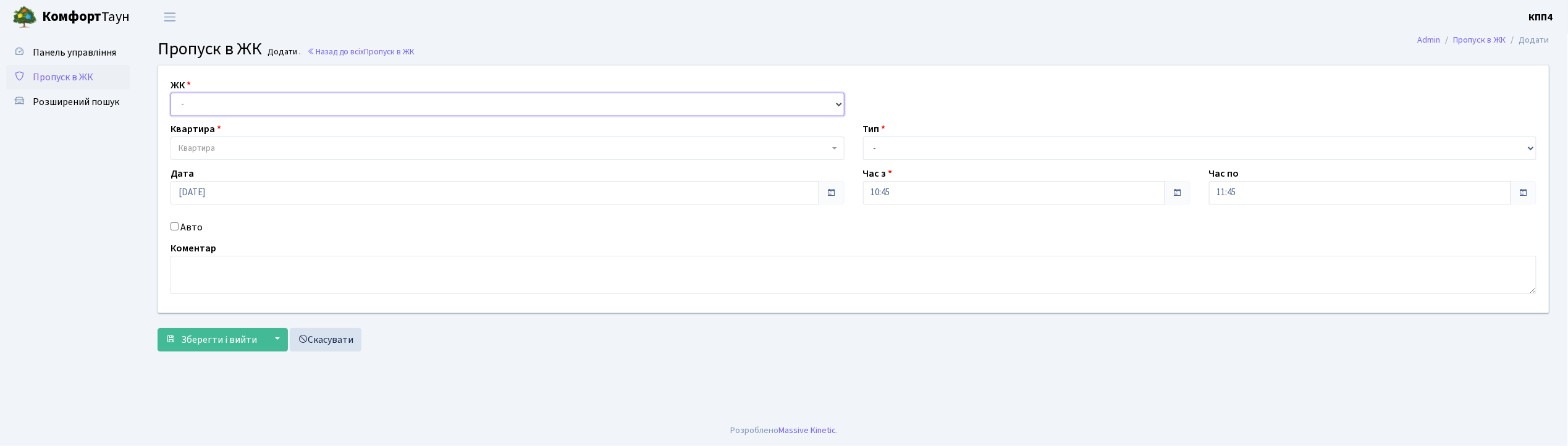
click at [200, 106] on select "- КТ, вул. Регенераторна, 4 КТ2, просп. [STREET_ADDRESS] [STREET_ADDRESS] [PERS…" at bounding box center [507, 103] width 674 height 23
select select "271"
click at [171, 92] on select "- КТ, вул. Регенераторна, 4 КТ2, просп. [STREET_ADDRESS] [STREET_ADDRESS] [PERS…" at bounding box center [507, 103] width 674 height 23
select select
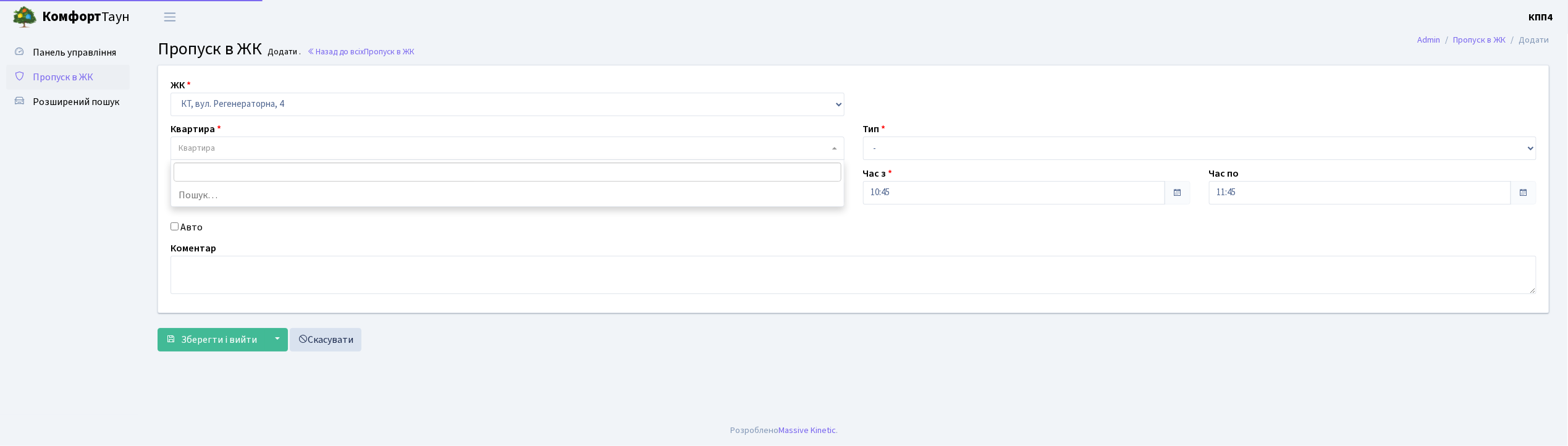
click at [199, 146] on span "Квартира" at bounding box center [197, 147] width 37 height 12
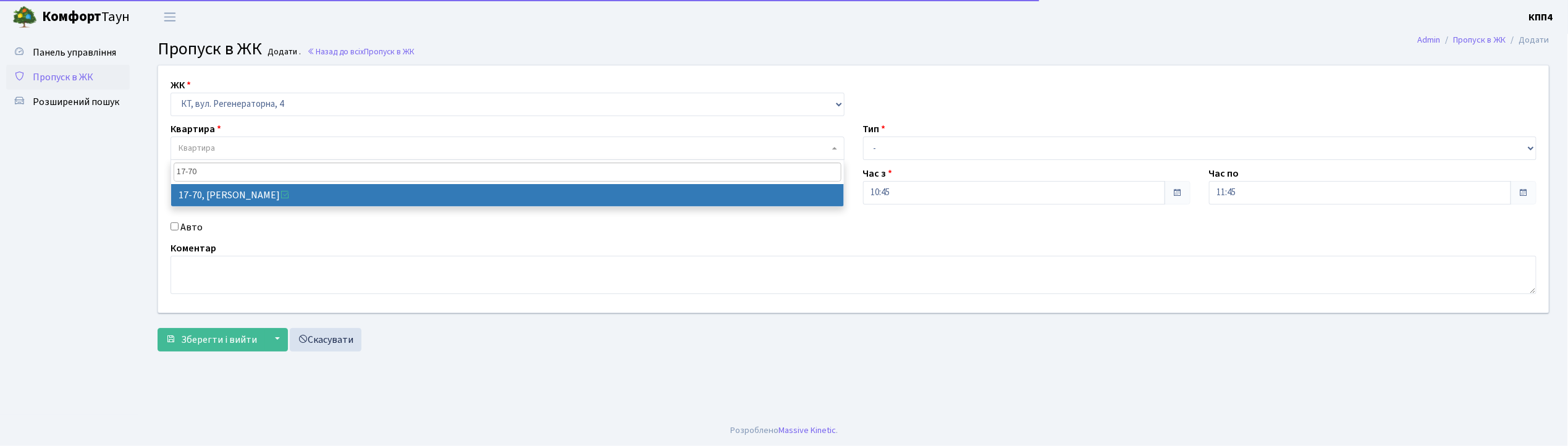
type input "17-70"
select select "9024"
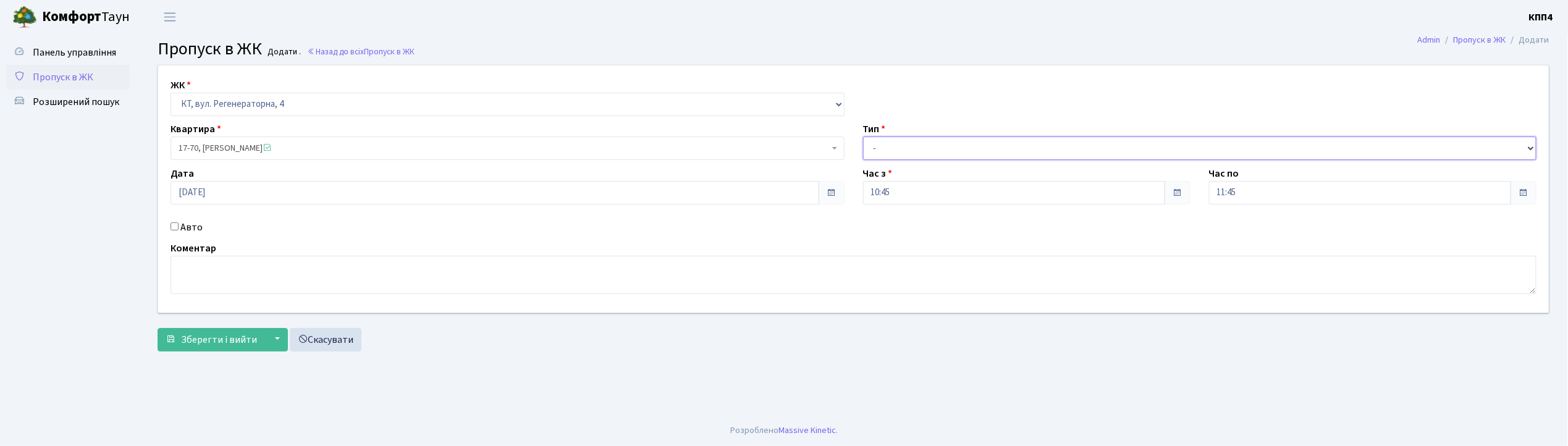
click at [875, 145] on select "- Доставка Таксі Гості Сервіс" at bounding box center [1200, 147] width 674 height 23
select select "1"
click at [863, 136] on select "- Доставка Таксі Гості Сервіс" at bounding box center [1200, 147] width 674 height 23
click at [223, 339] on span "Зберегти і вийти" at bounding box center [219, 339] width 76 height 14
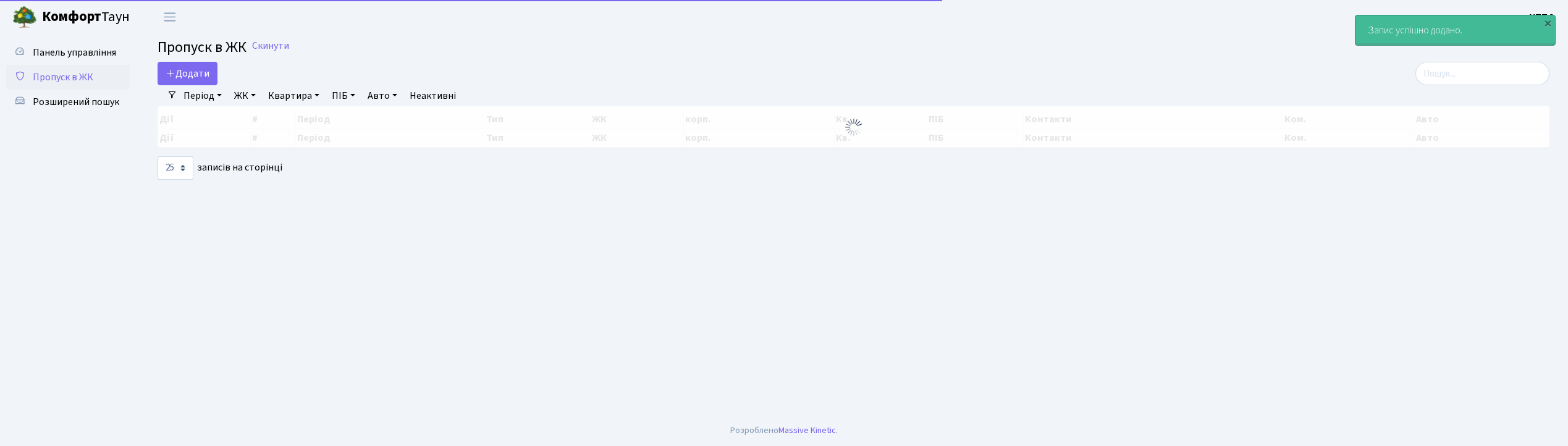
select select "25"
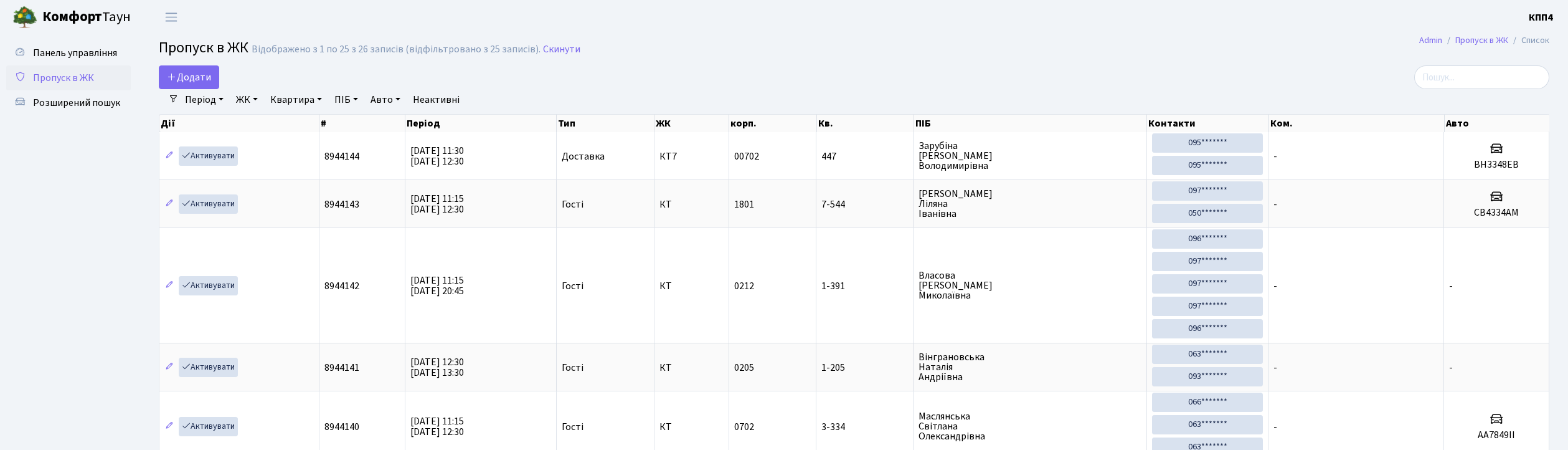
select select "25"
click at [1487, 76] on input "search" at bounding box center [1481, 76] width 135 height 23
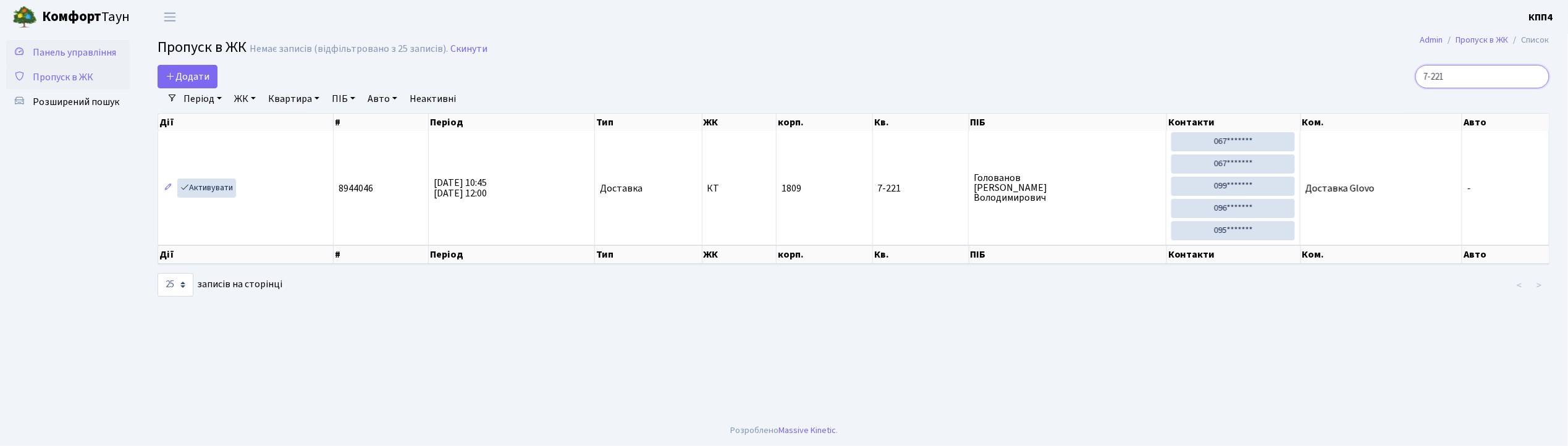
type input "7-221"
click at [79, 48] on span "Панель управління" at bounding box center [75, 53] width 83 height 14
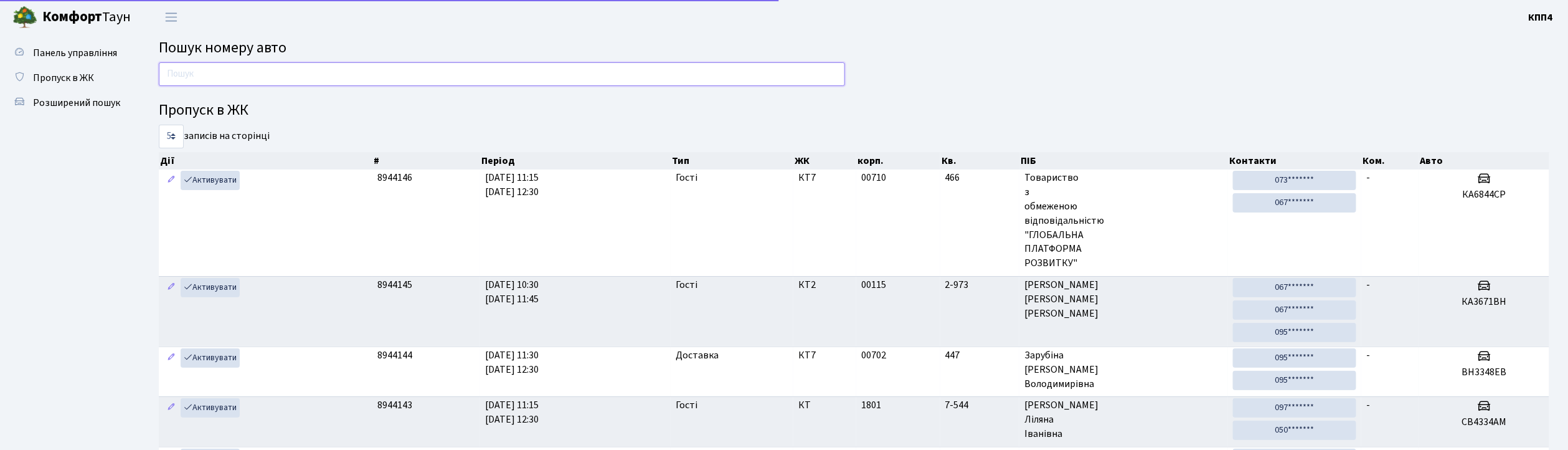
click at [207, 73] on input "text" at bounding box center [502, 73] width 686 height 23
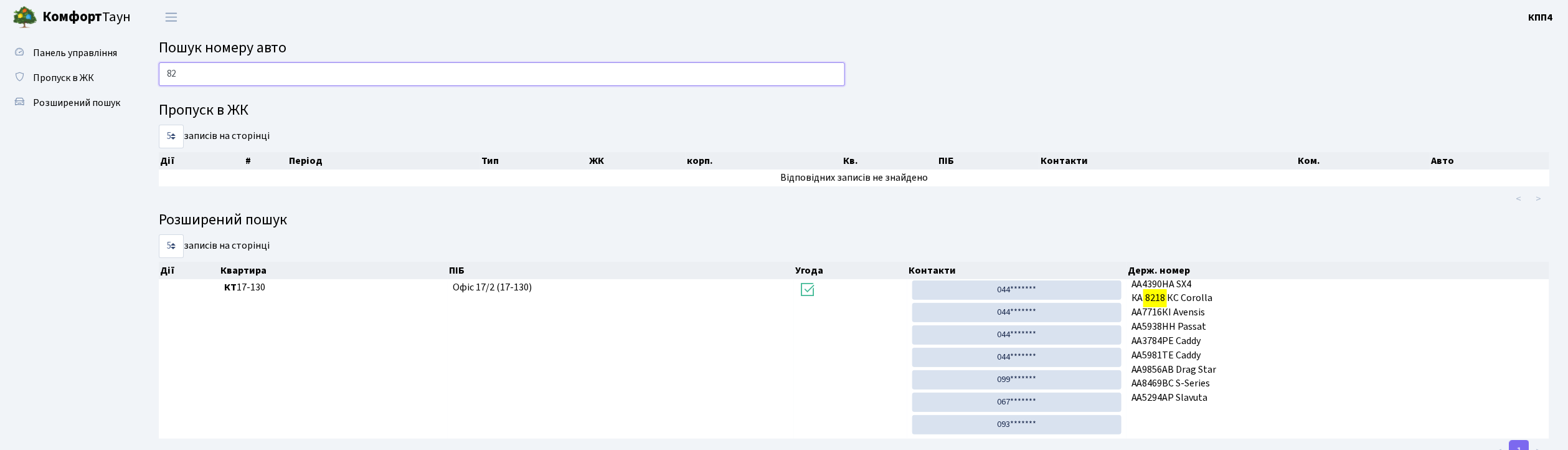
type input "8"
